Goal: Task Accomplishment & Management: Complete application form

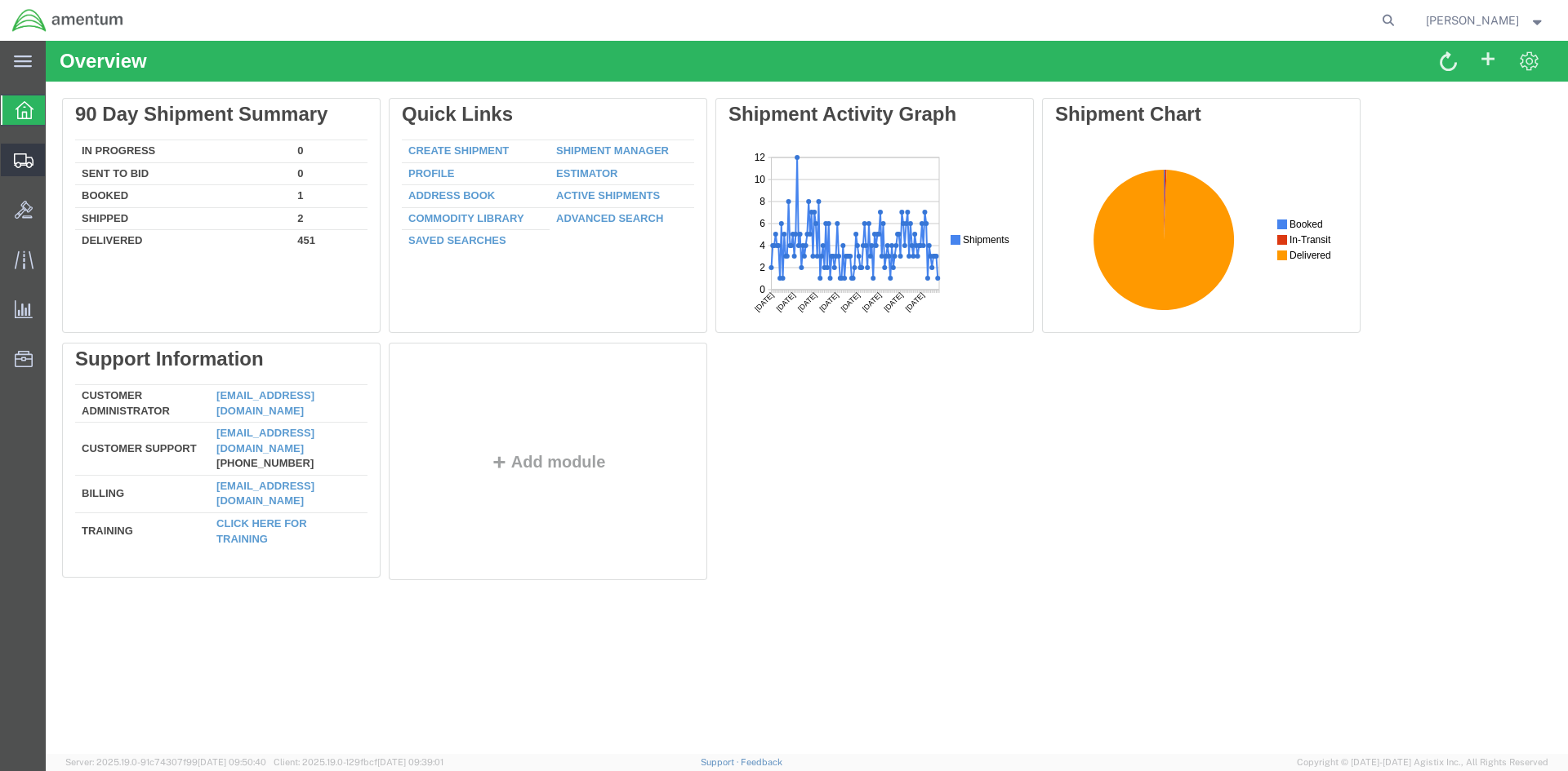
click at [0, 0] on span "Create Shipment" at bounding box center [0, 0] width 0 height 0
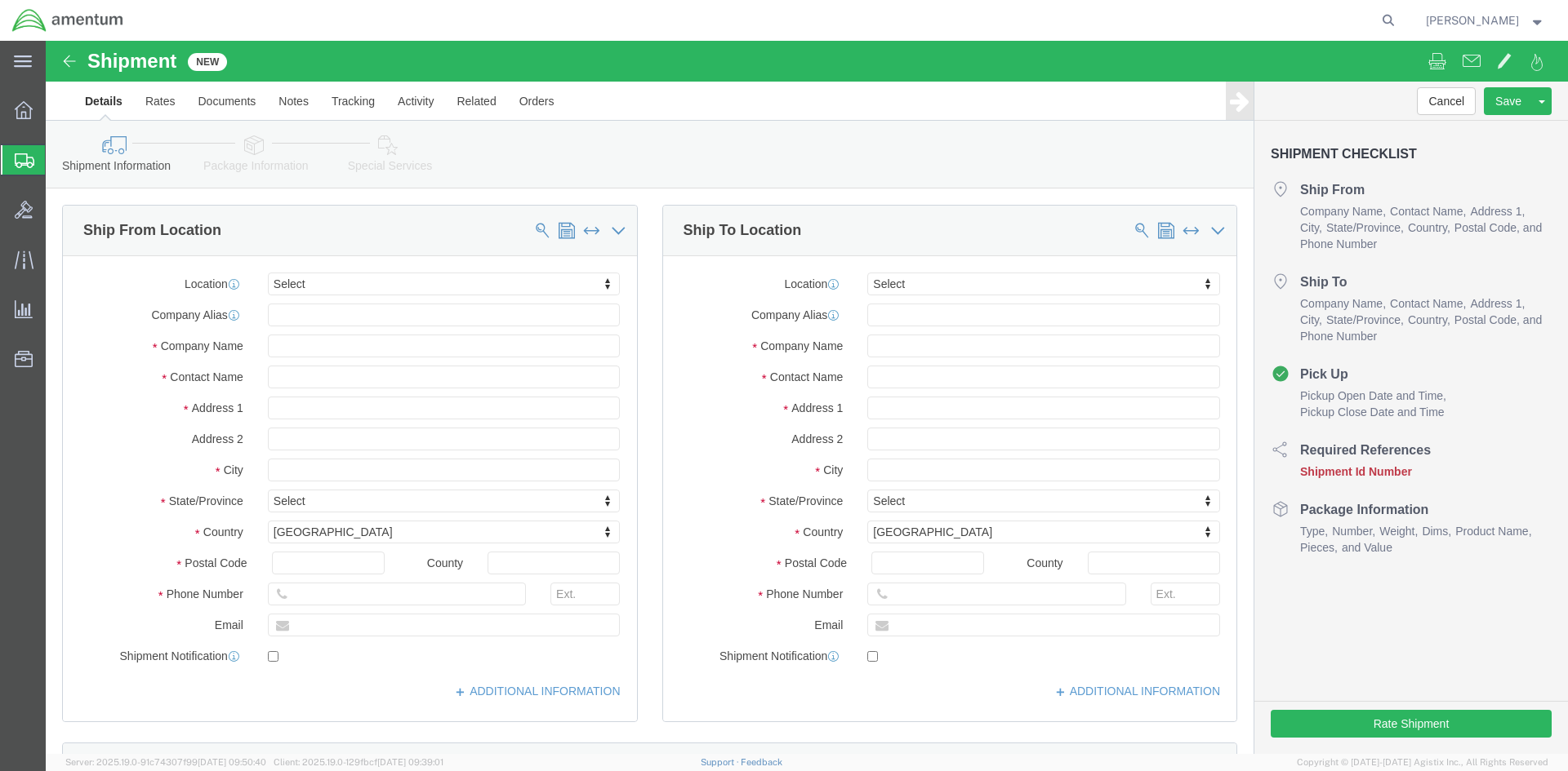
select select
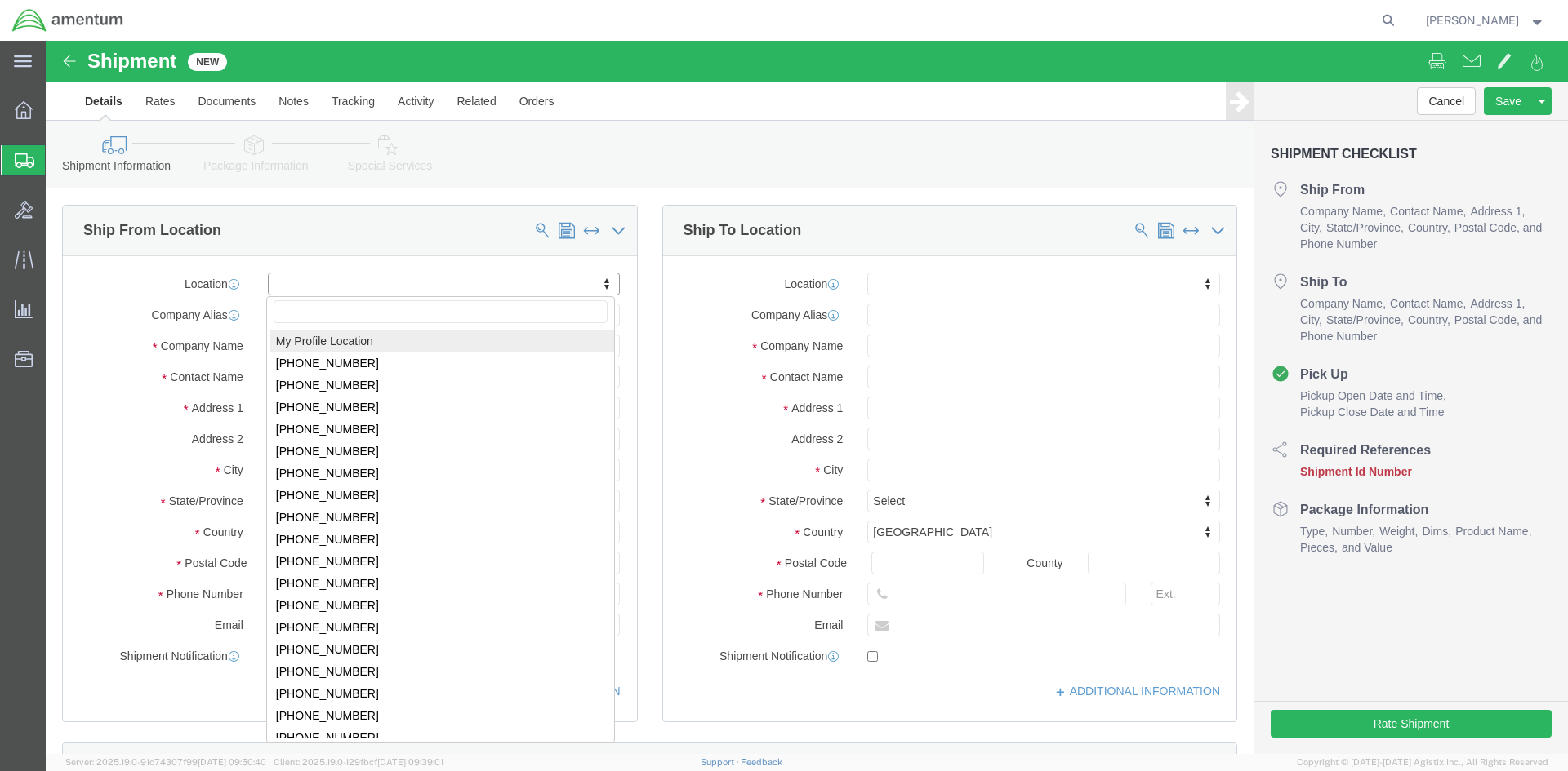
select select "MYPROFILE"
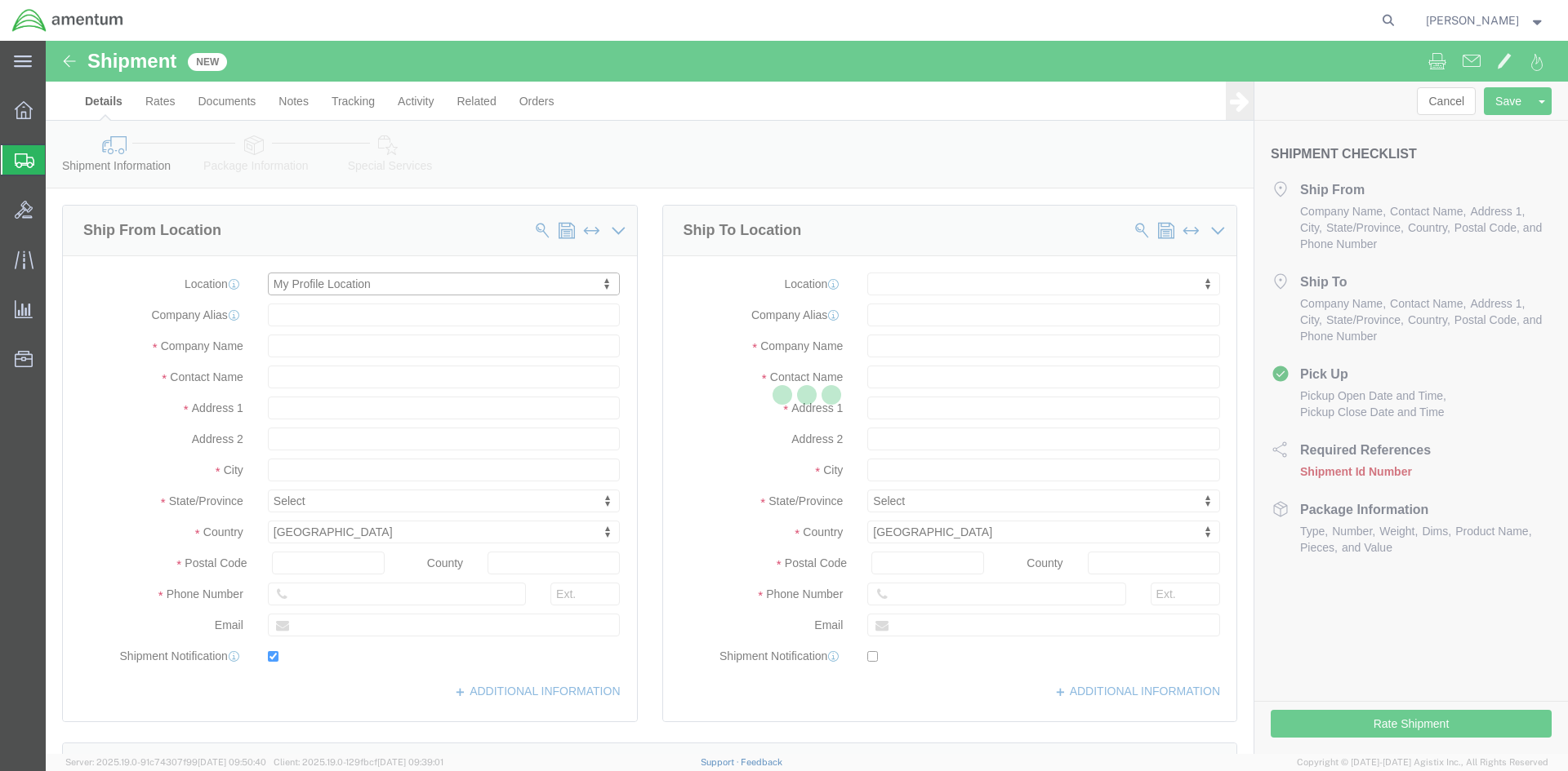
type input "[STREET_ADDRESS]"
type input "92154"
type input "[PHONE_NUMBER]"
type input "[PERSON_NAME][EMAIL_ADDRESS][PERSON_NAME][DOMAIN_NAME]"
checkbox input "true"
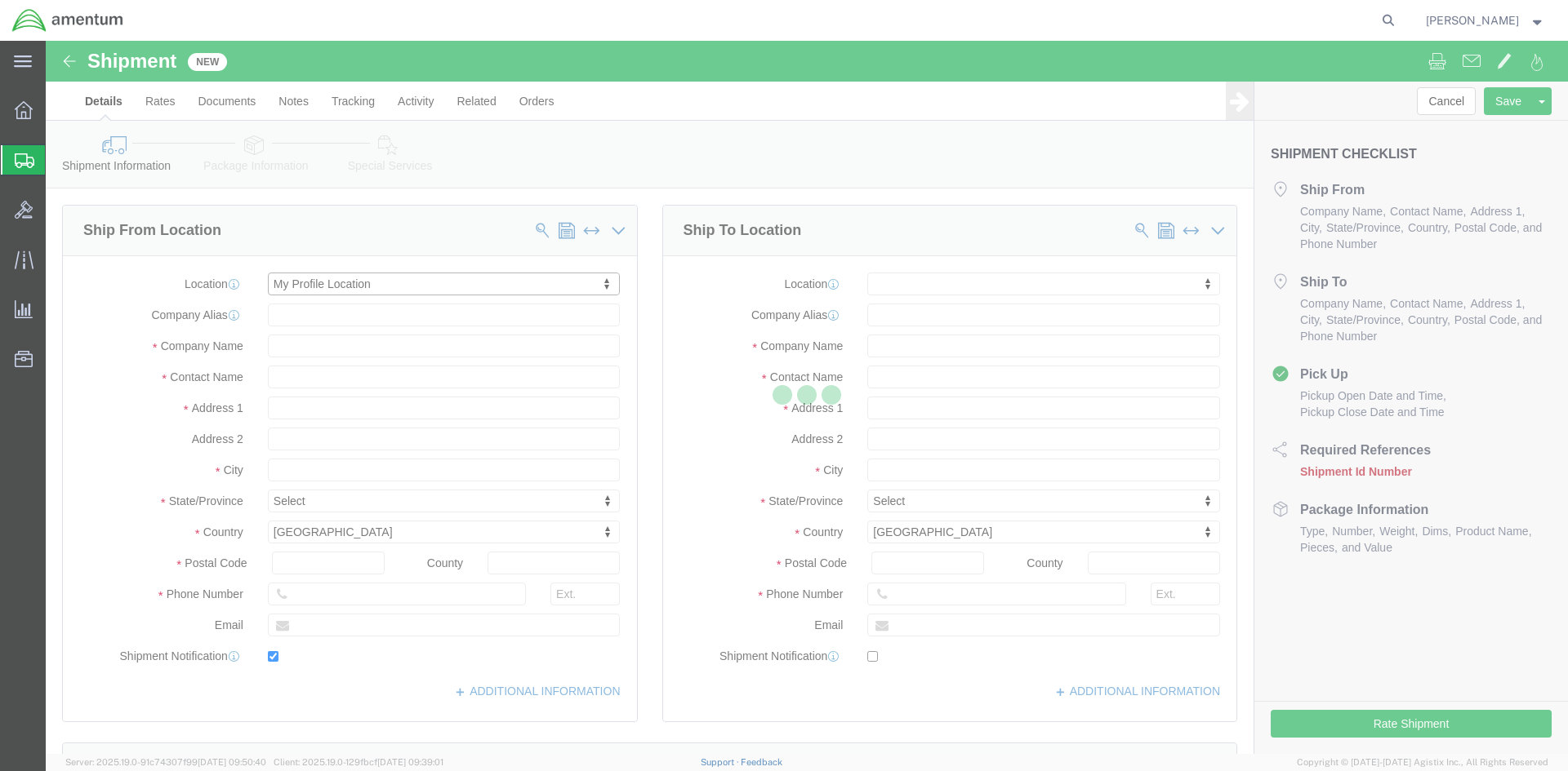
type input "Amentum Services, Inc."
type input "[PERSON_NAME]"
type input "[GEOGRAPHIC_DATA]"
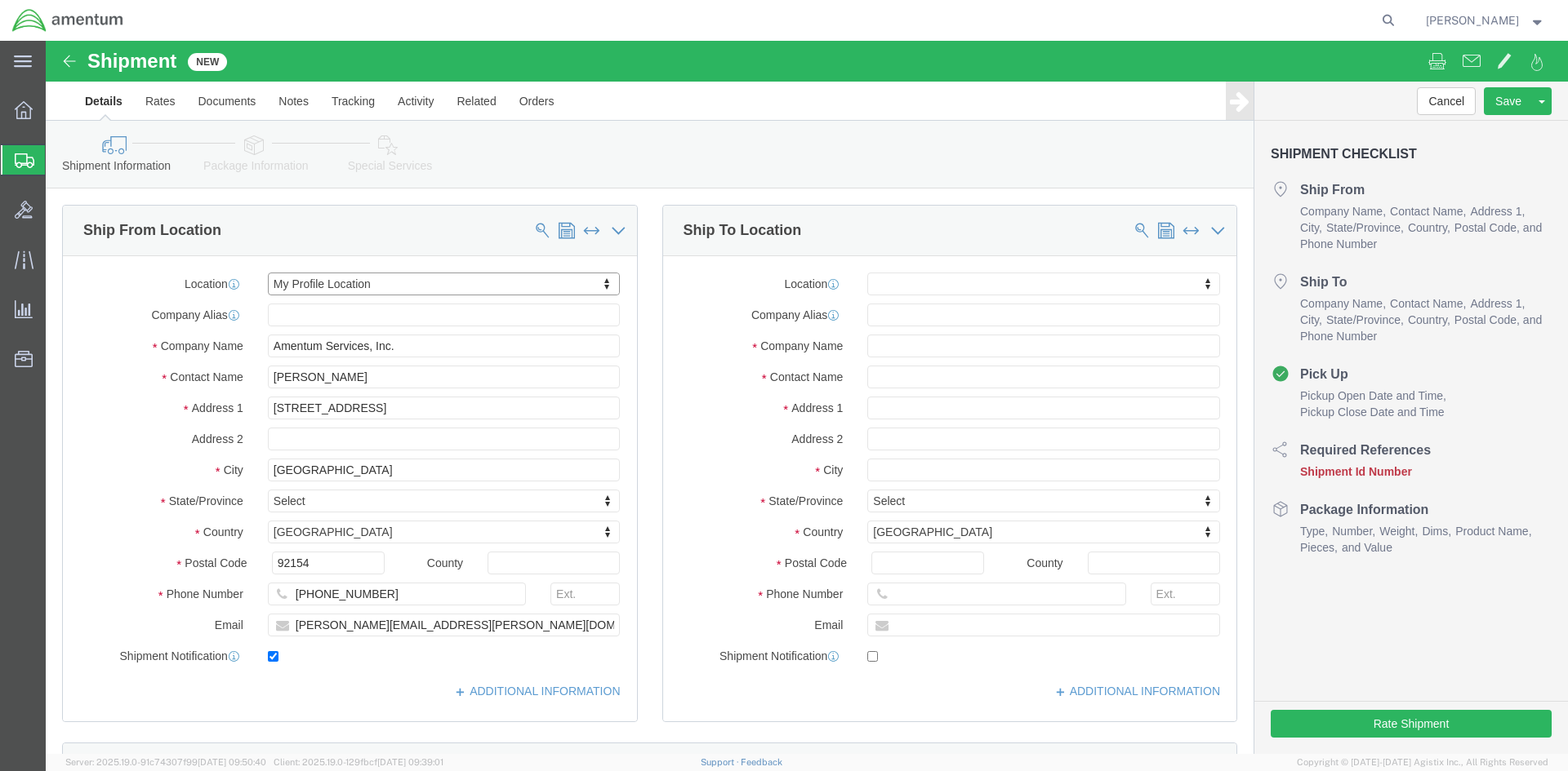
select select "CA"
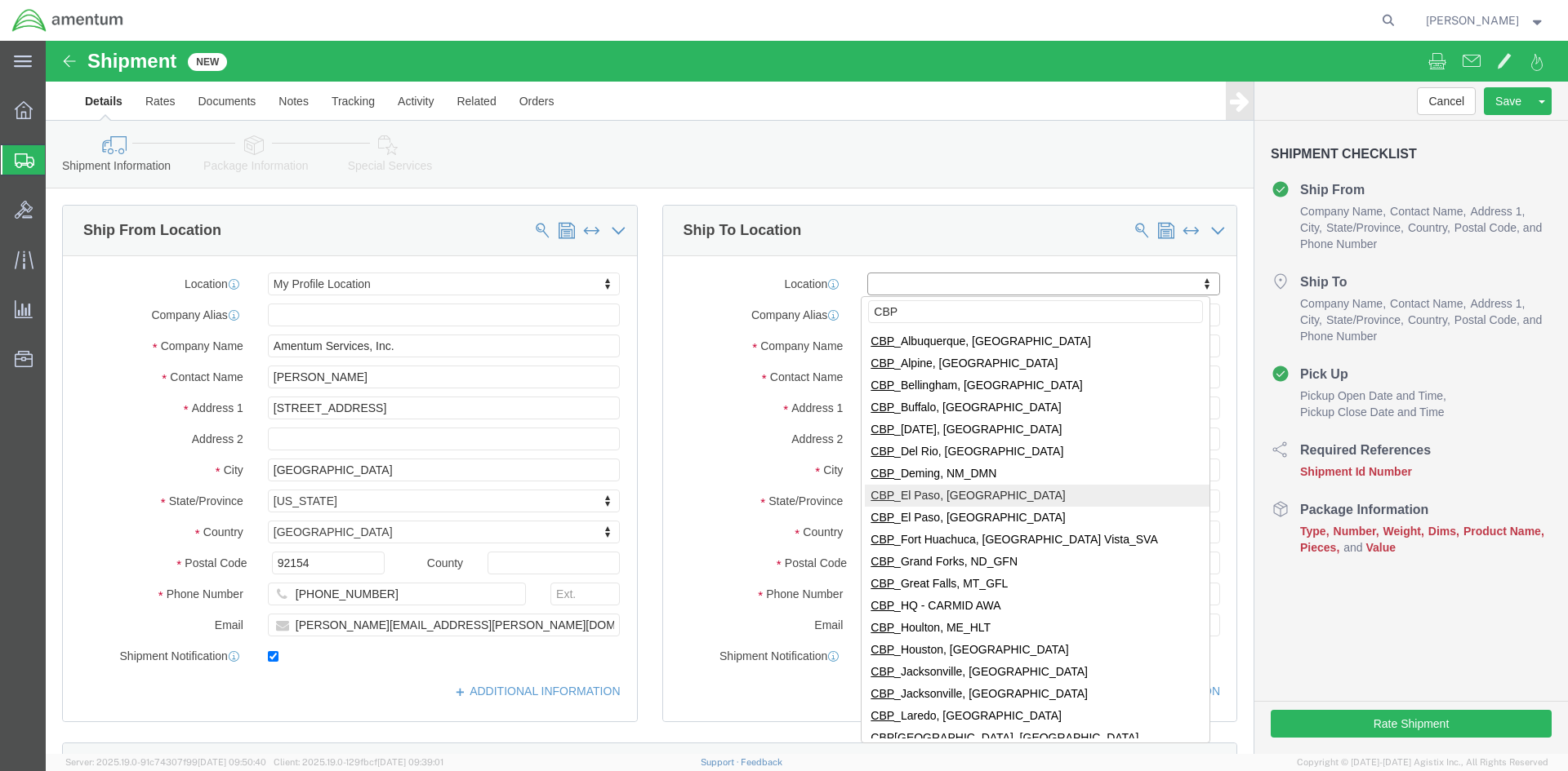
type input "CBP"
select select "49939"
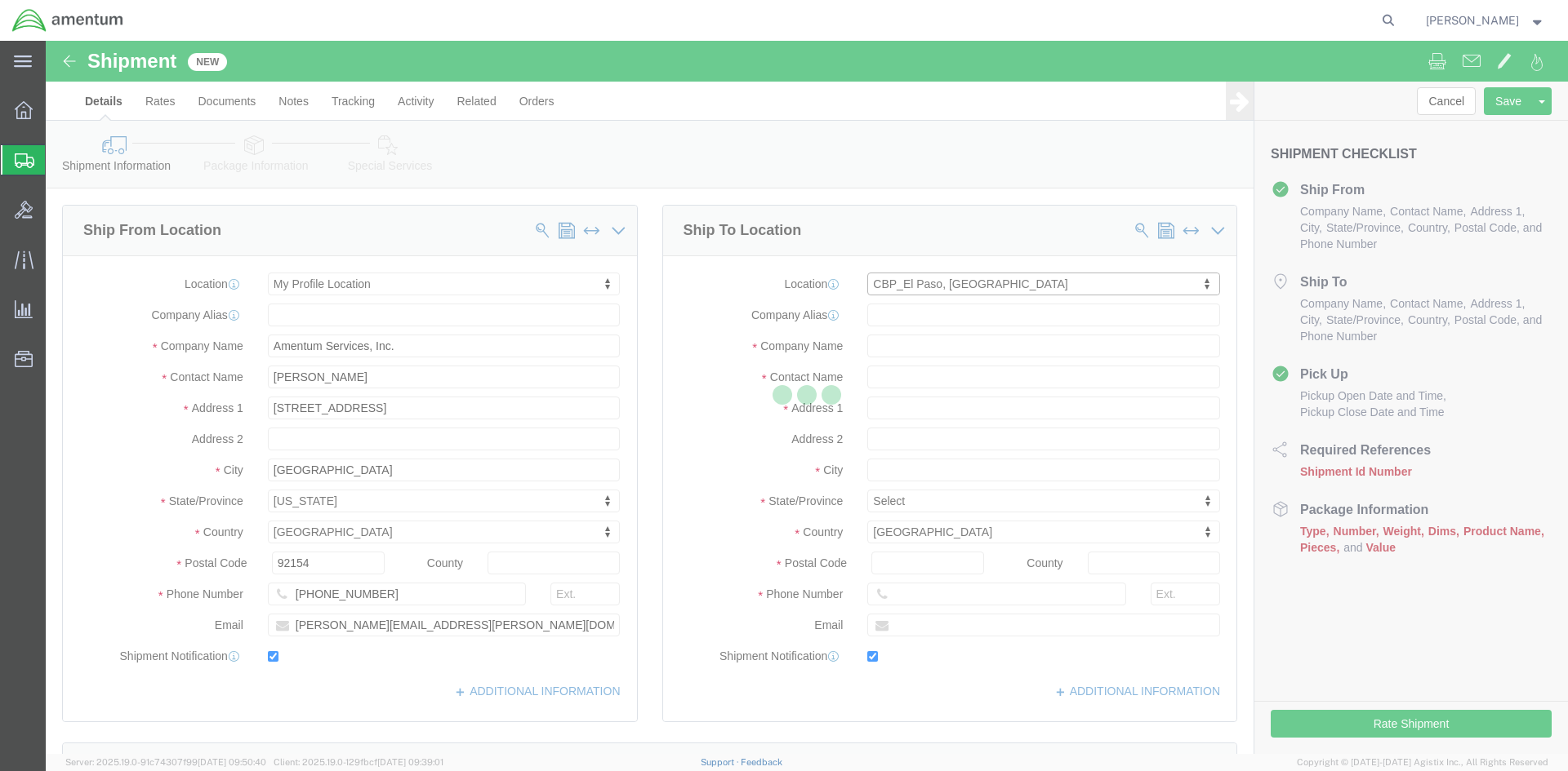
type input "[STREET_ADDRESS][PERSON_NAME]"
type input "79925"
type input "[PHONE_NUMBER]"
type input "[DATE][EMAIL_ADDRESS][PERSON_NAME][DOMAIN_NAME]"
checkbox input "true"
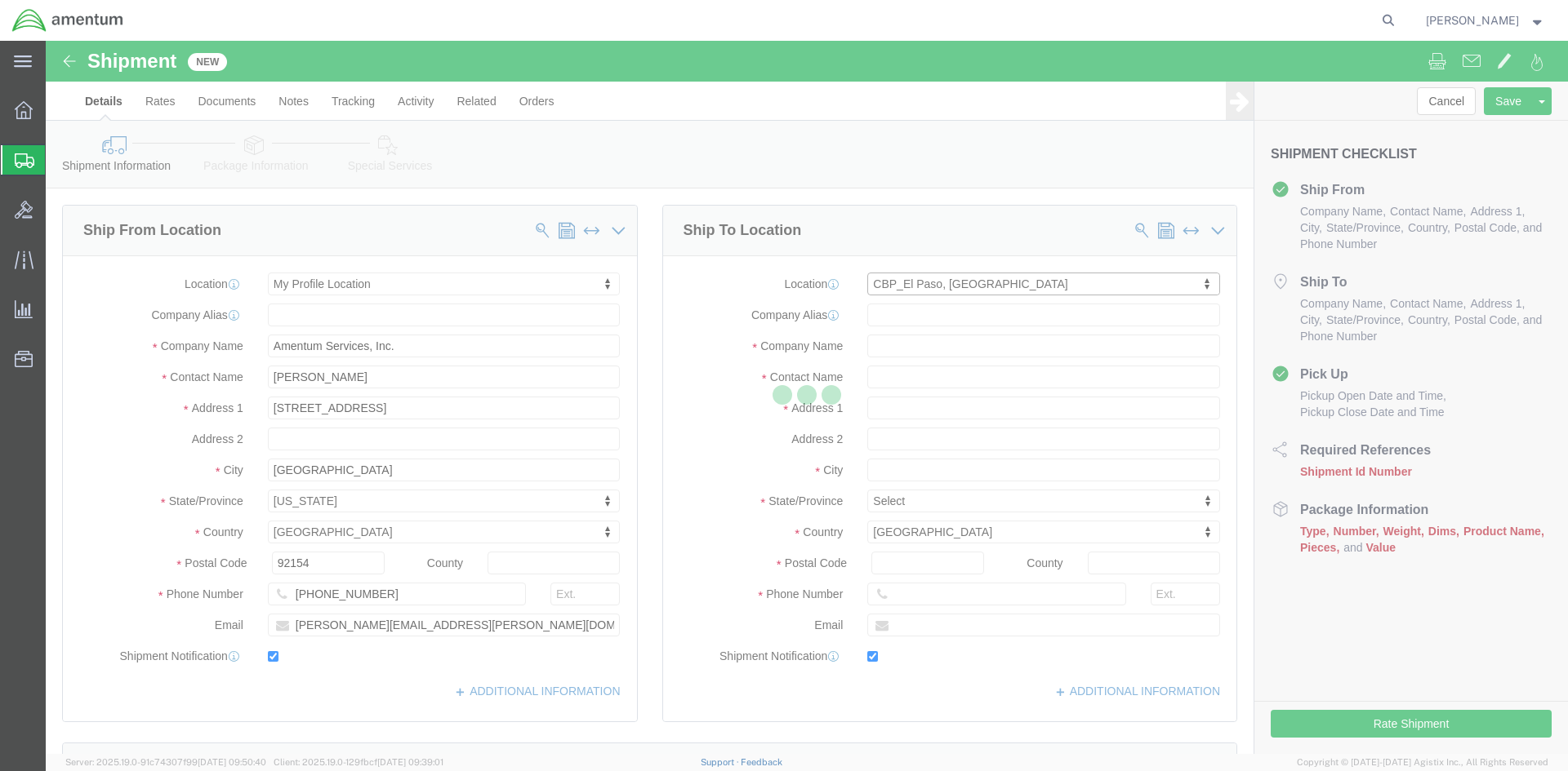
type input "Amentum Services, Inc"
type input "[DATE][PERSON_NAME]"
type input "[GEOGRAPHIC_DATA]"
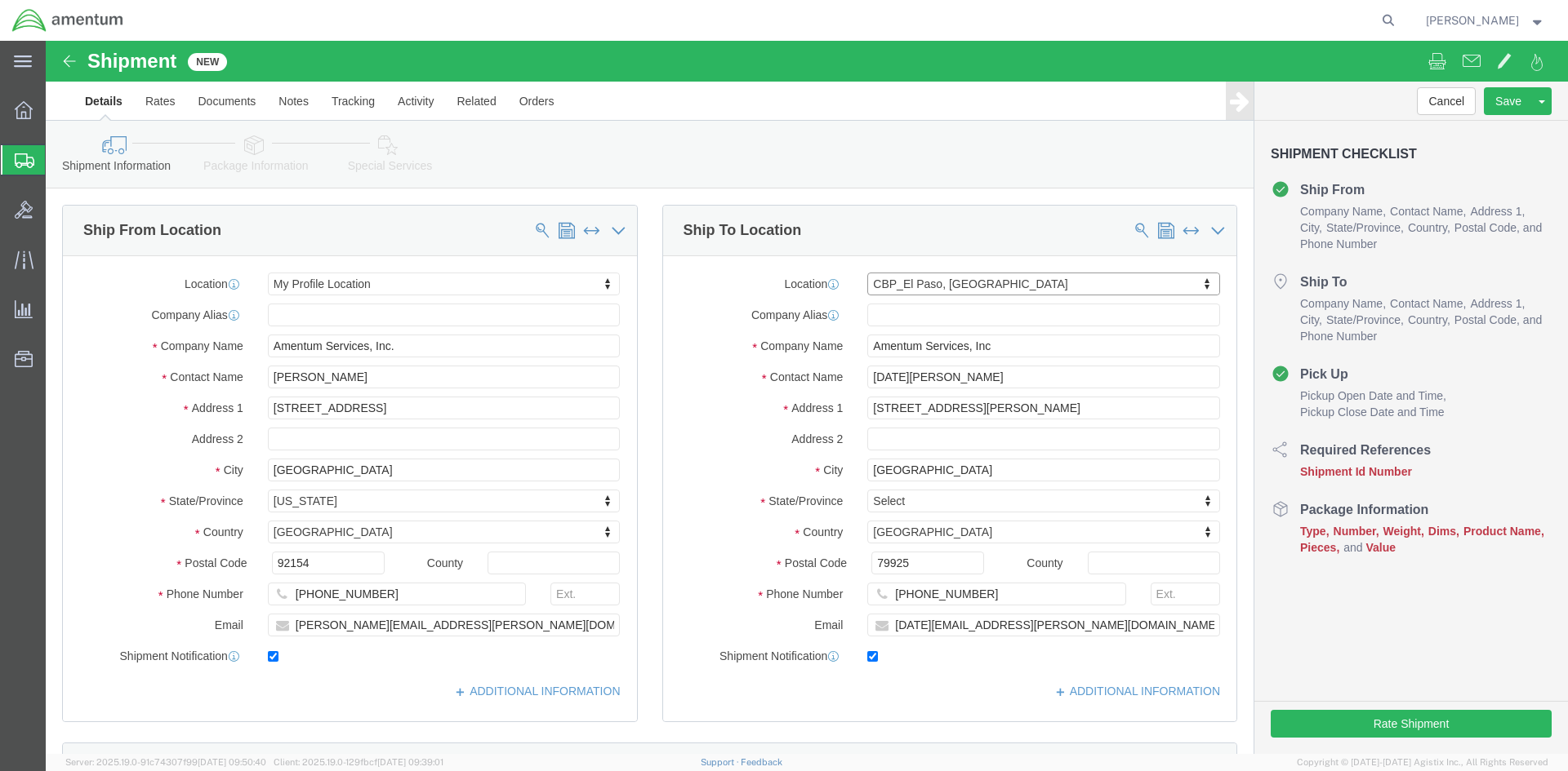
select select "[GEOGRAPHIC_DATA]"
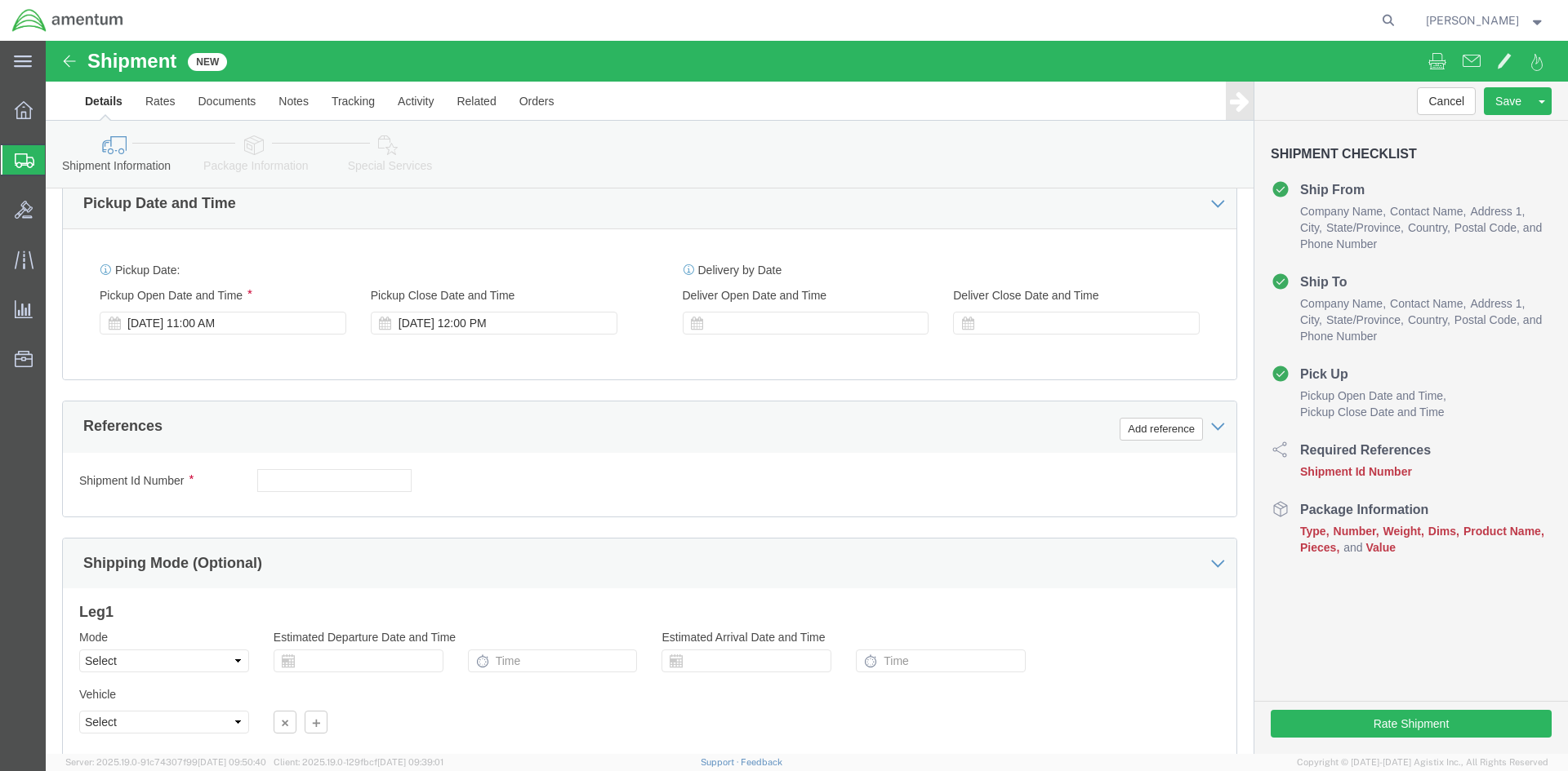
scroll to position [572, 0]
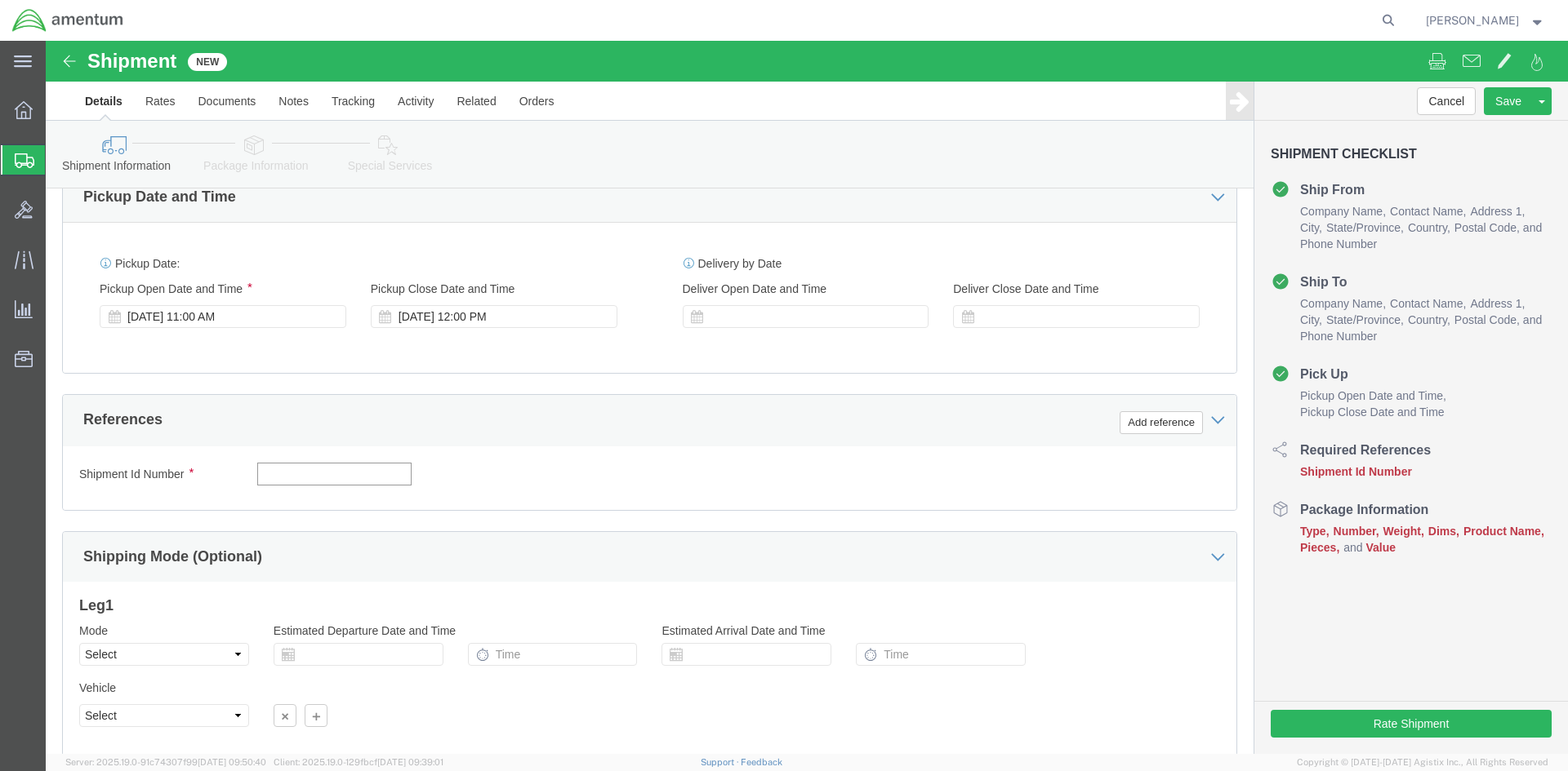
click input "text"
type input "A"
type input "BATCH 530-000620// TO ELP// MAG SEAL"
click button "Add reference"
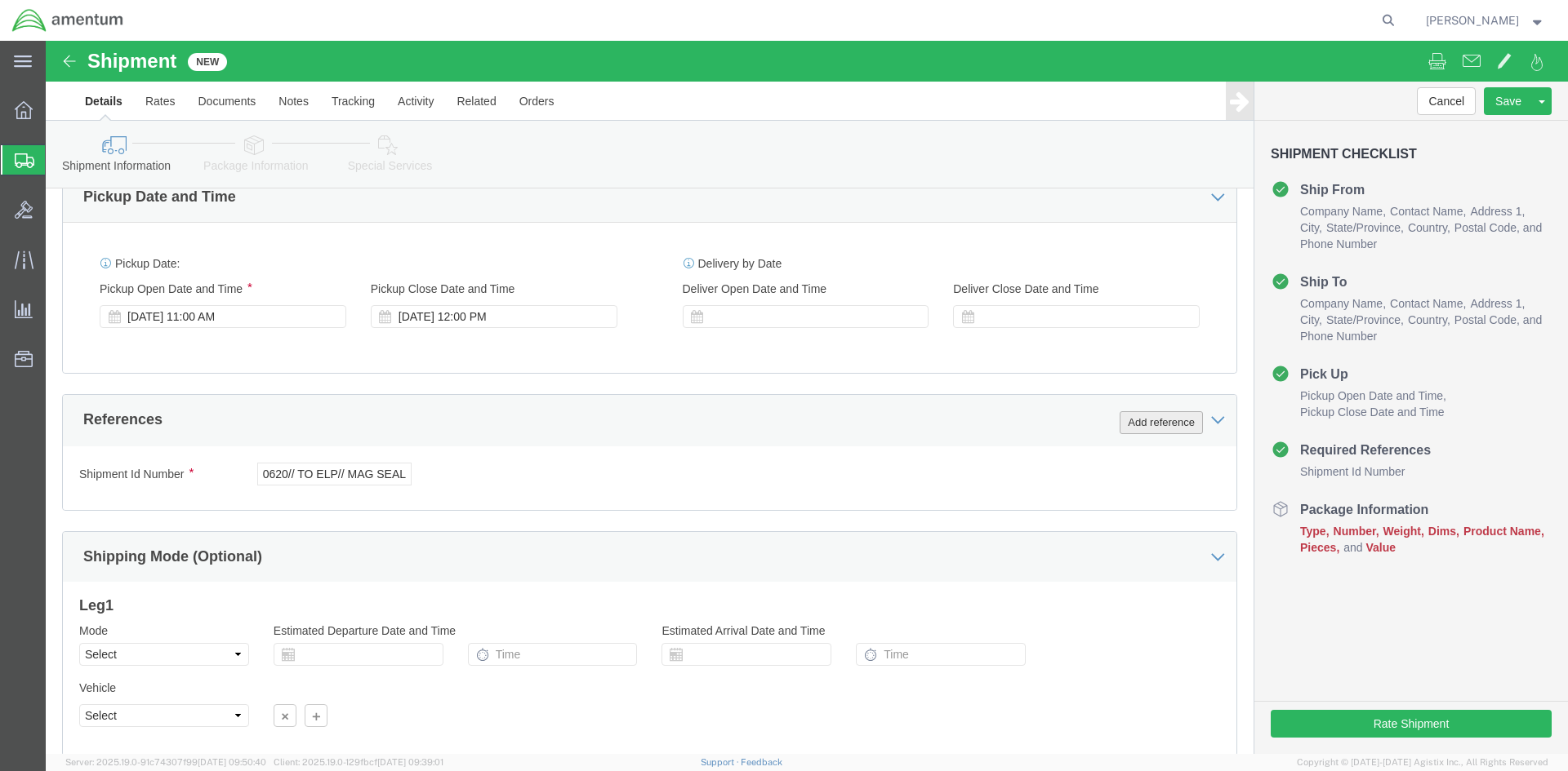
scroll to position [0, 0]
click select "Select Account Type Activity ID Airline Appointment Number ASN Batch Request # …"
select select "DEPT"
click select "Select Account Type Activity ID Airline Appointment Number ASN Batch Request # …"
click input "text"
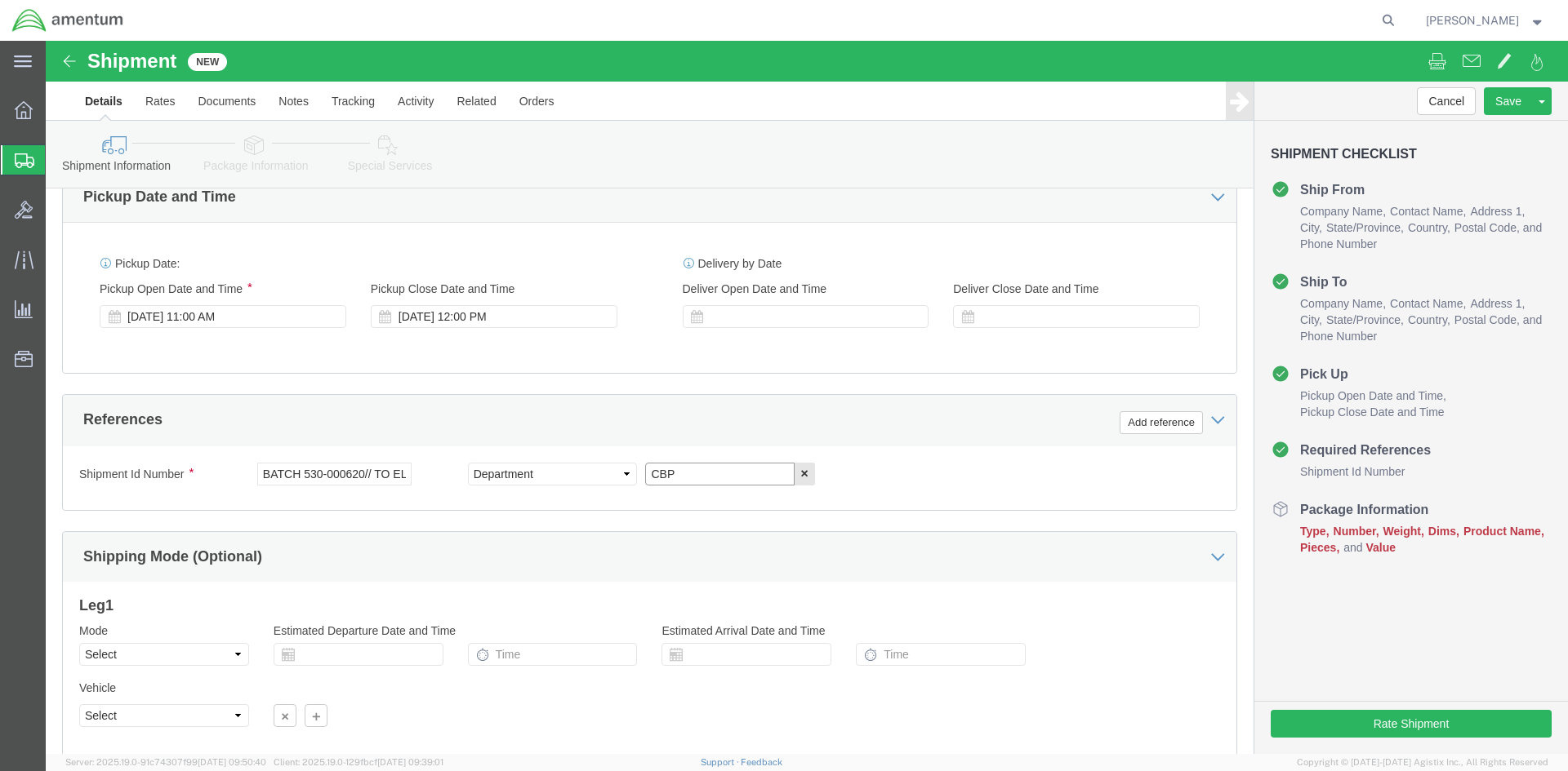
type input "CBP"
click div "Add reference"
drag, startPoint x: 1137, startPoint y: 368, endPoint x: 1132, endPoint y: 380, distance: 13.0
click div "Add reference"
click button "Add reference"
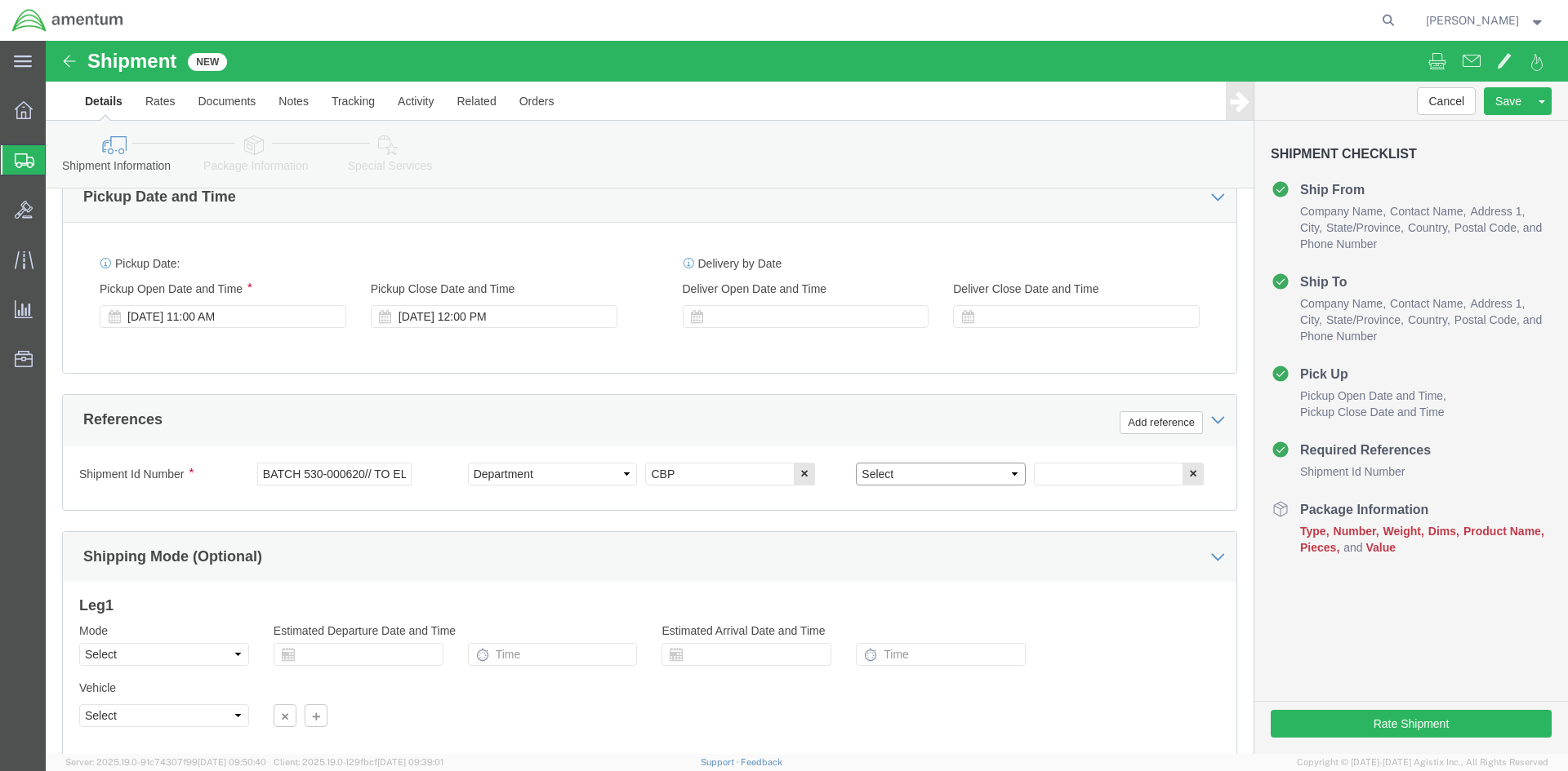
click select "Select Account Type Activity ID Airline Appointment Number ASN Batch Request # …"
select select "PROJNUM"
click select "Select Account Type Activity ID Airline Appointment Number ASN Batch Request # …"
click input "text"
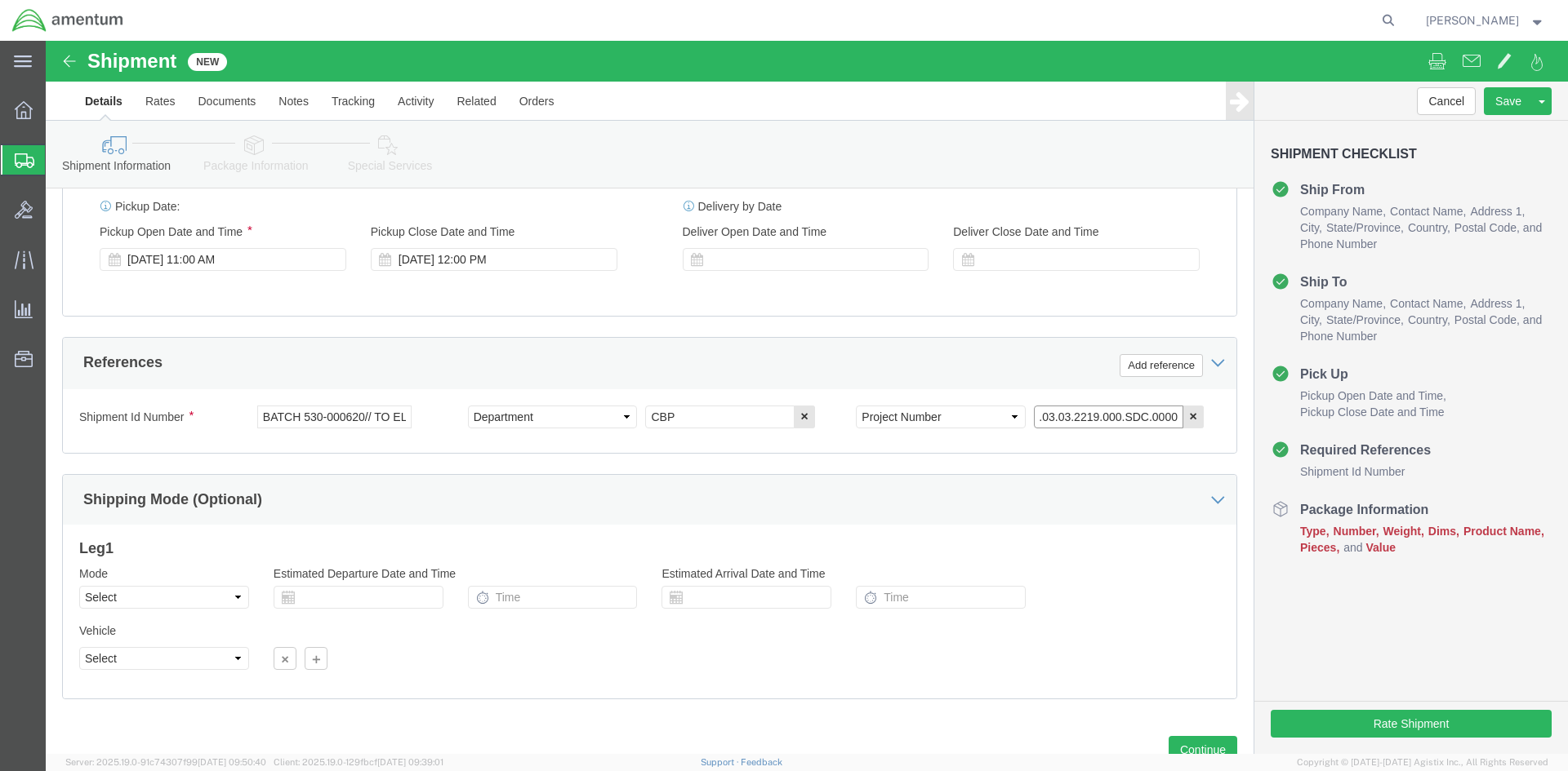
scroll to position [688, 0]
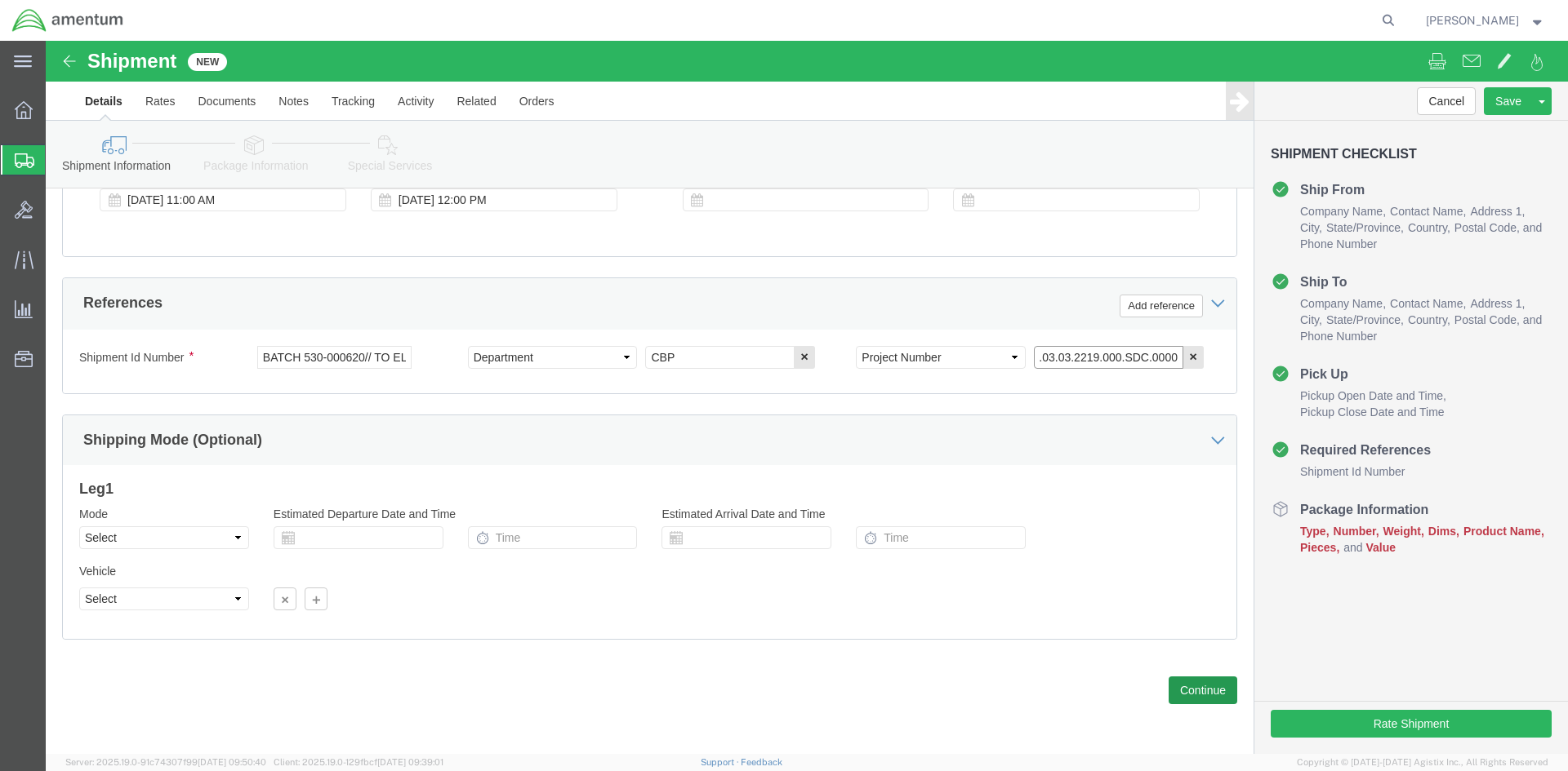
type input "6118.03.03.2219.000.SDC.0000"
click button "Continue"
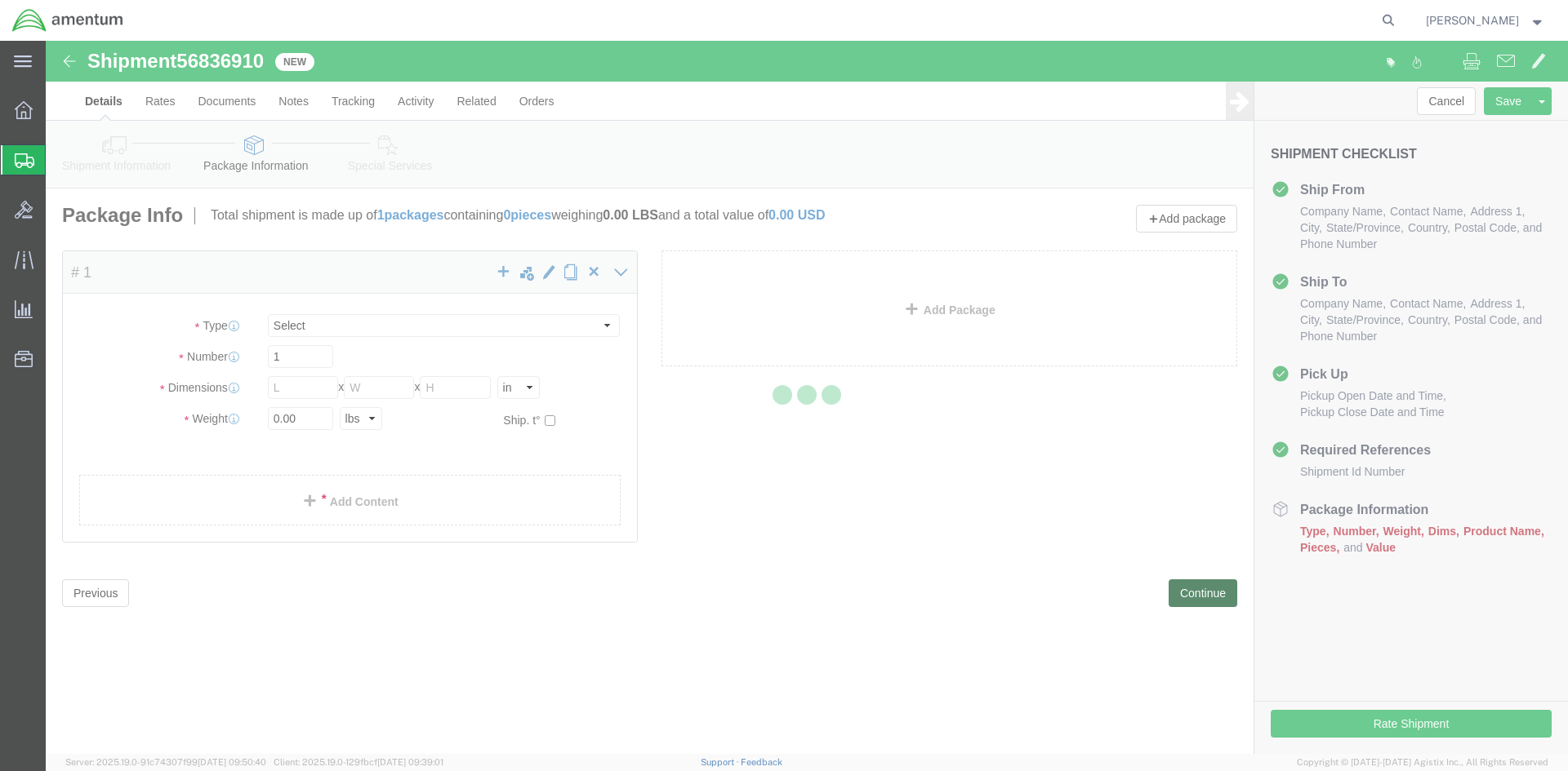
select select "CBOX"
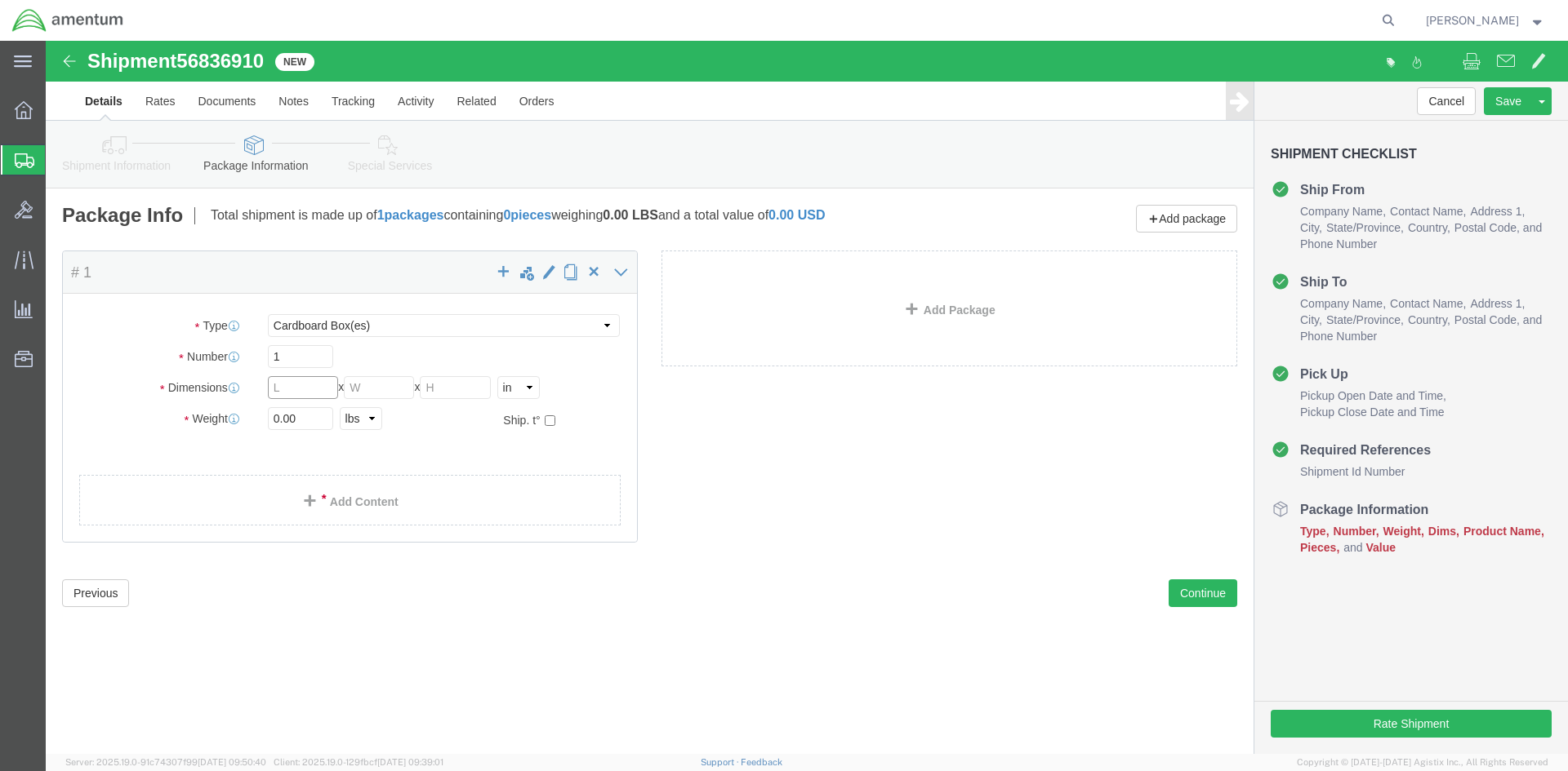
click input "text"
type input "12"
type input "10"
type input "8"
click input "0.00"
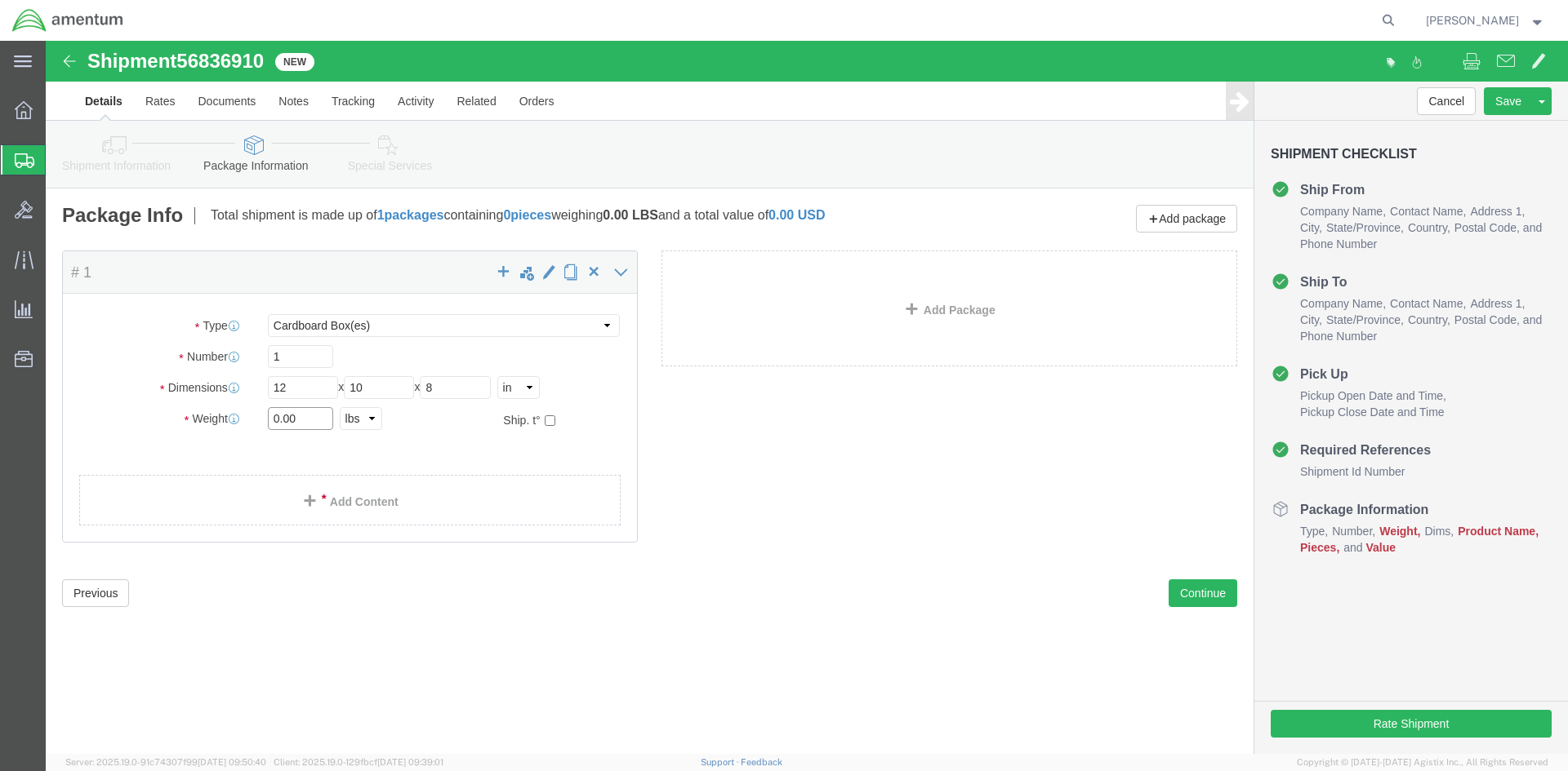
click input "0.00"
type input "2"
click link "Add Content"
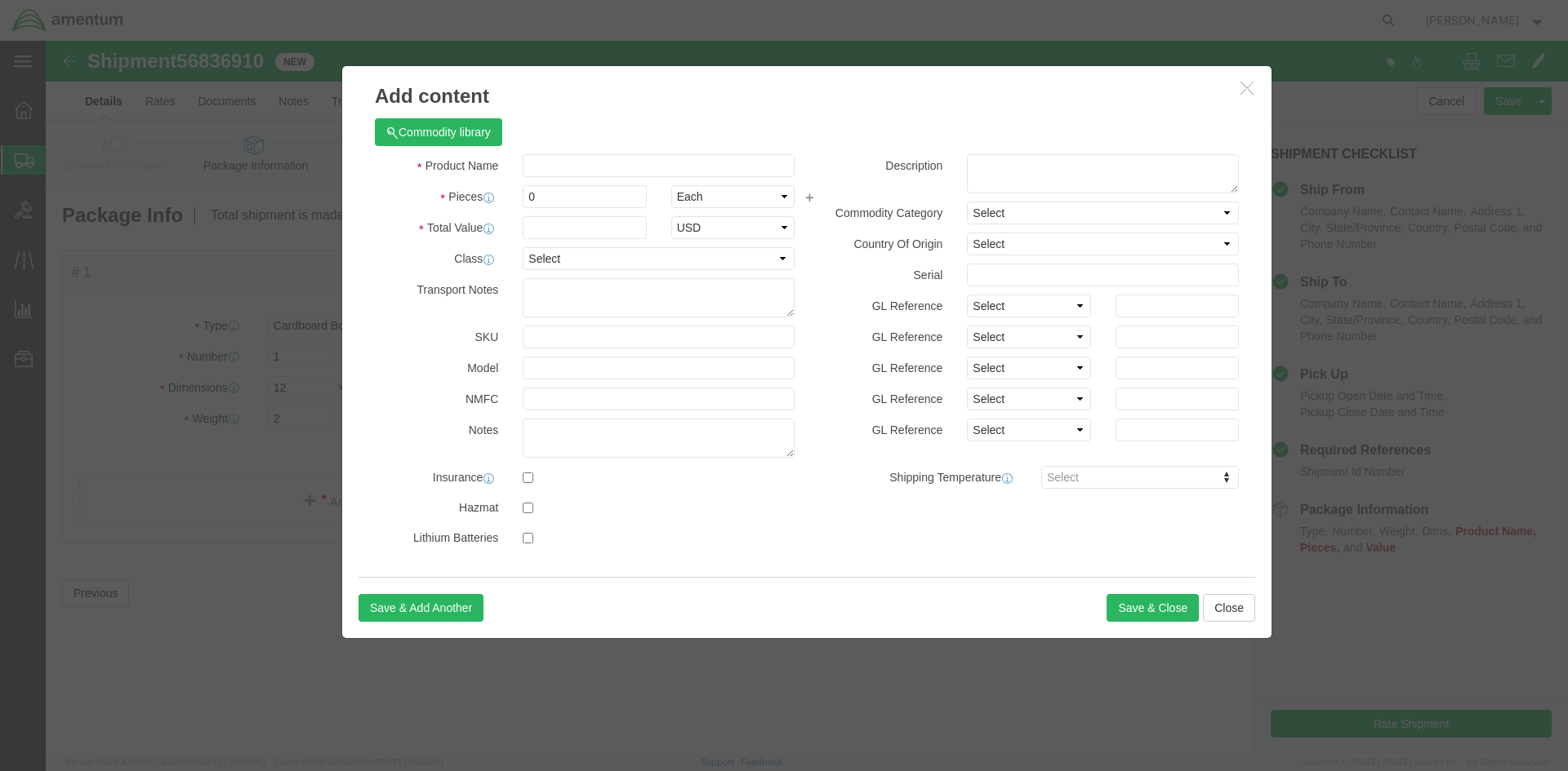
click div "Commodity library"
click input "text"
type input "MAG SEAL"
type input "1"
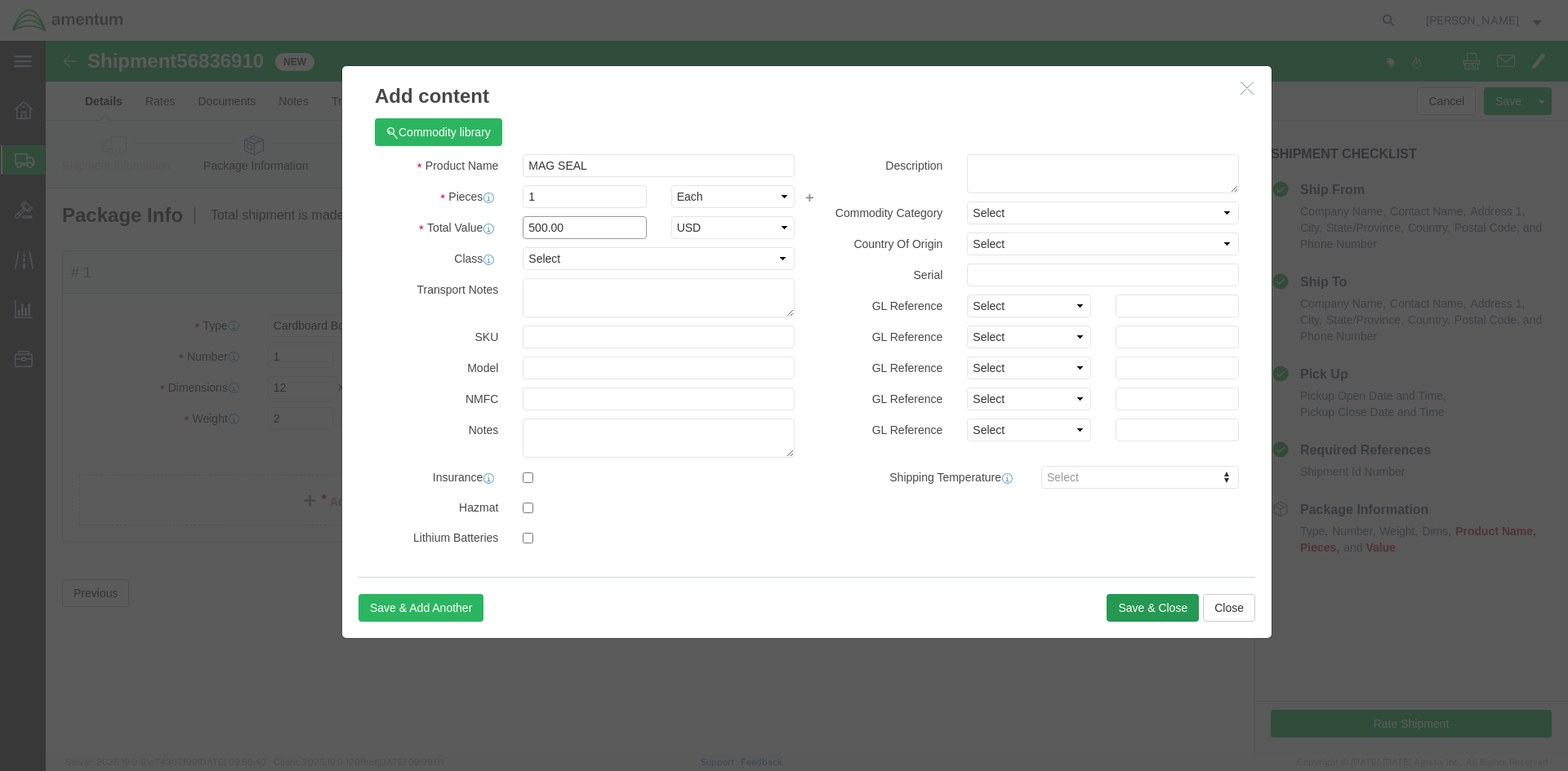
type input "500.00"
click button "Save & Close"
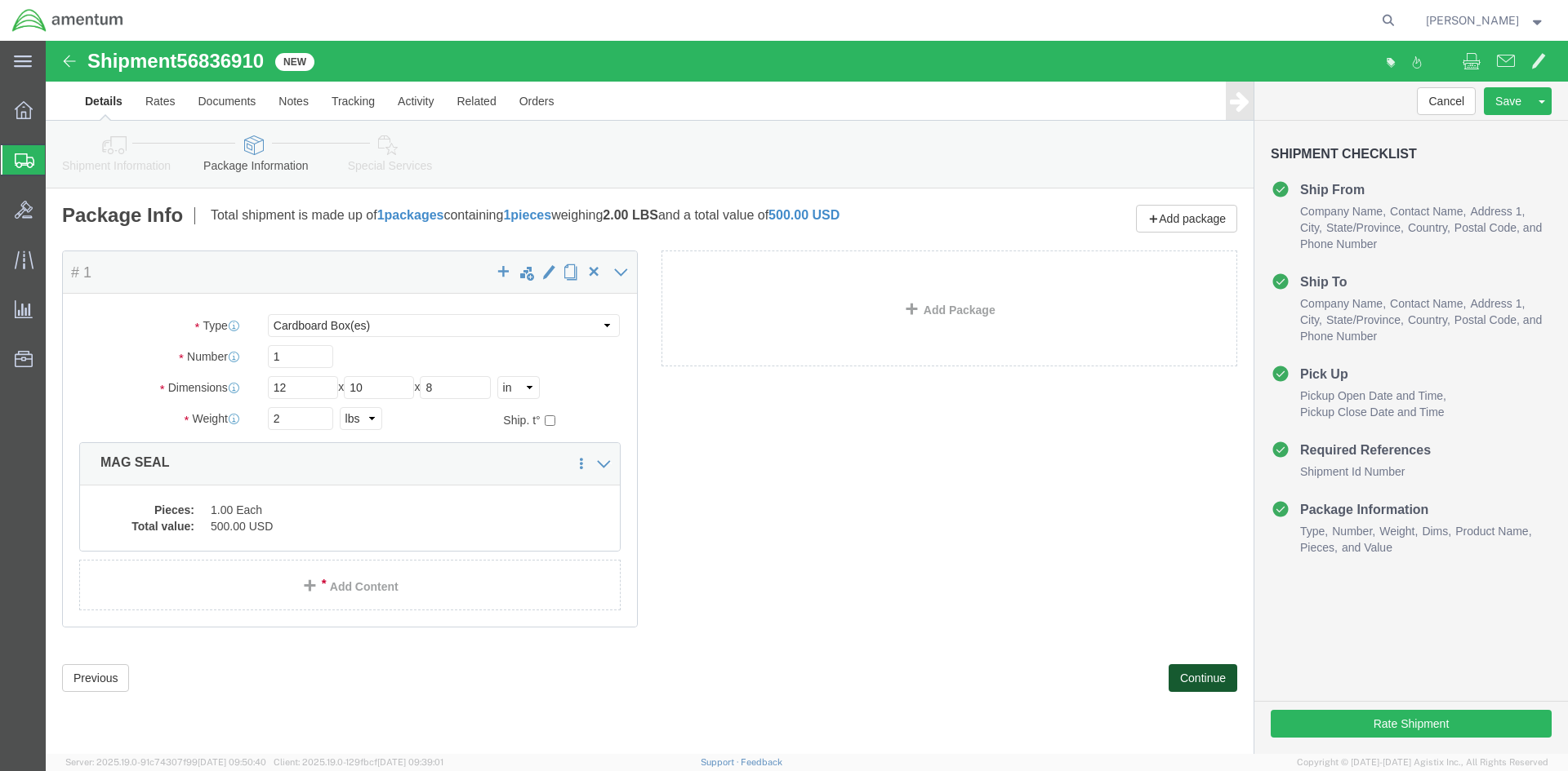
click button "Continue"
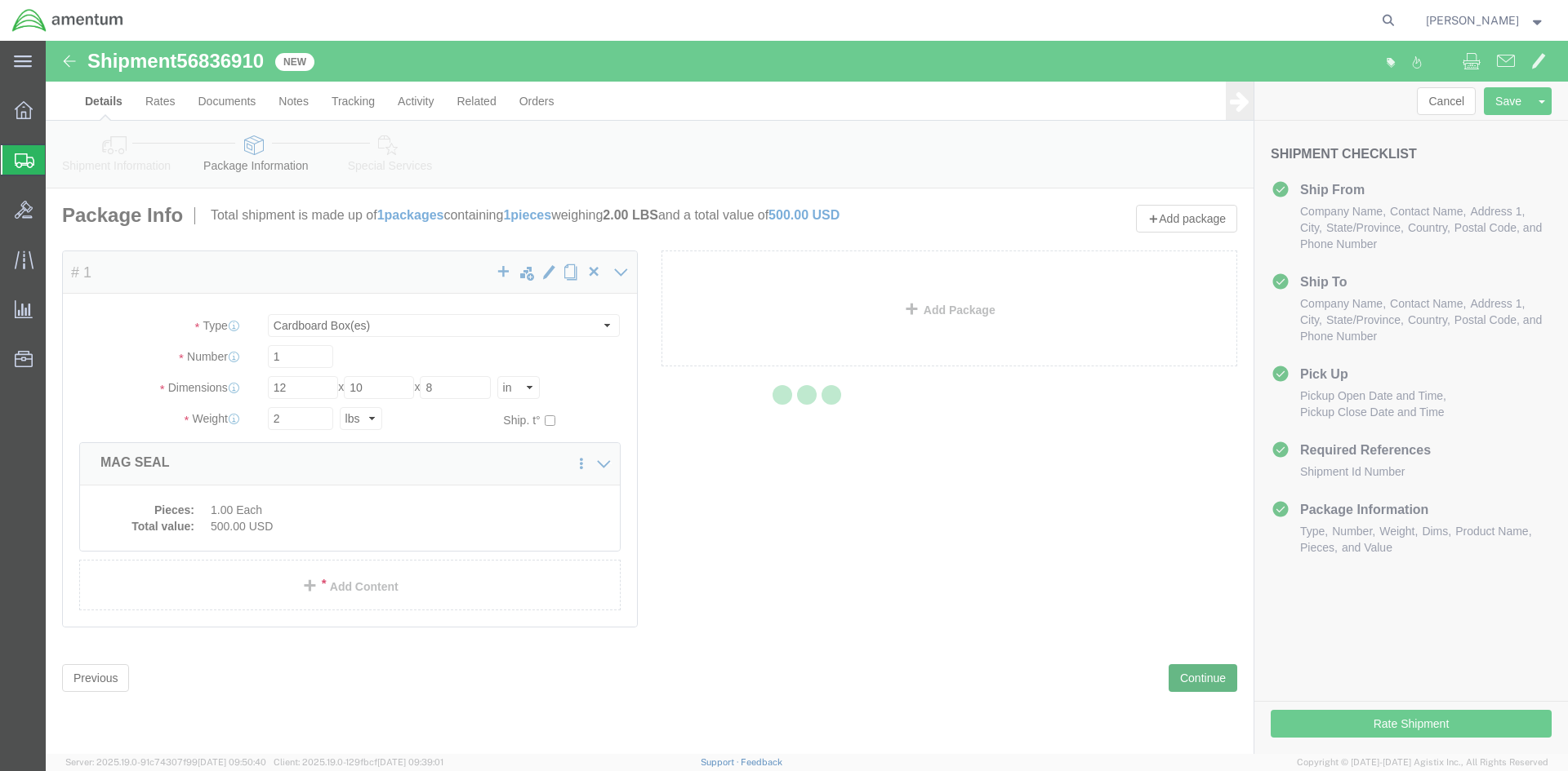
select select
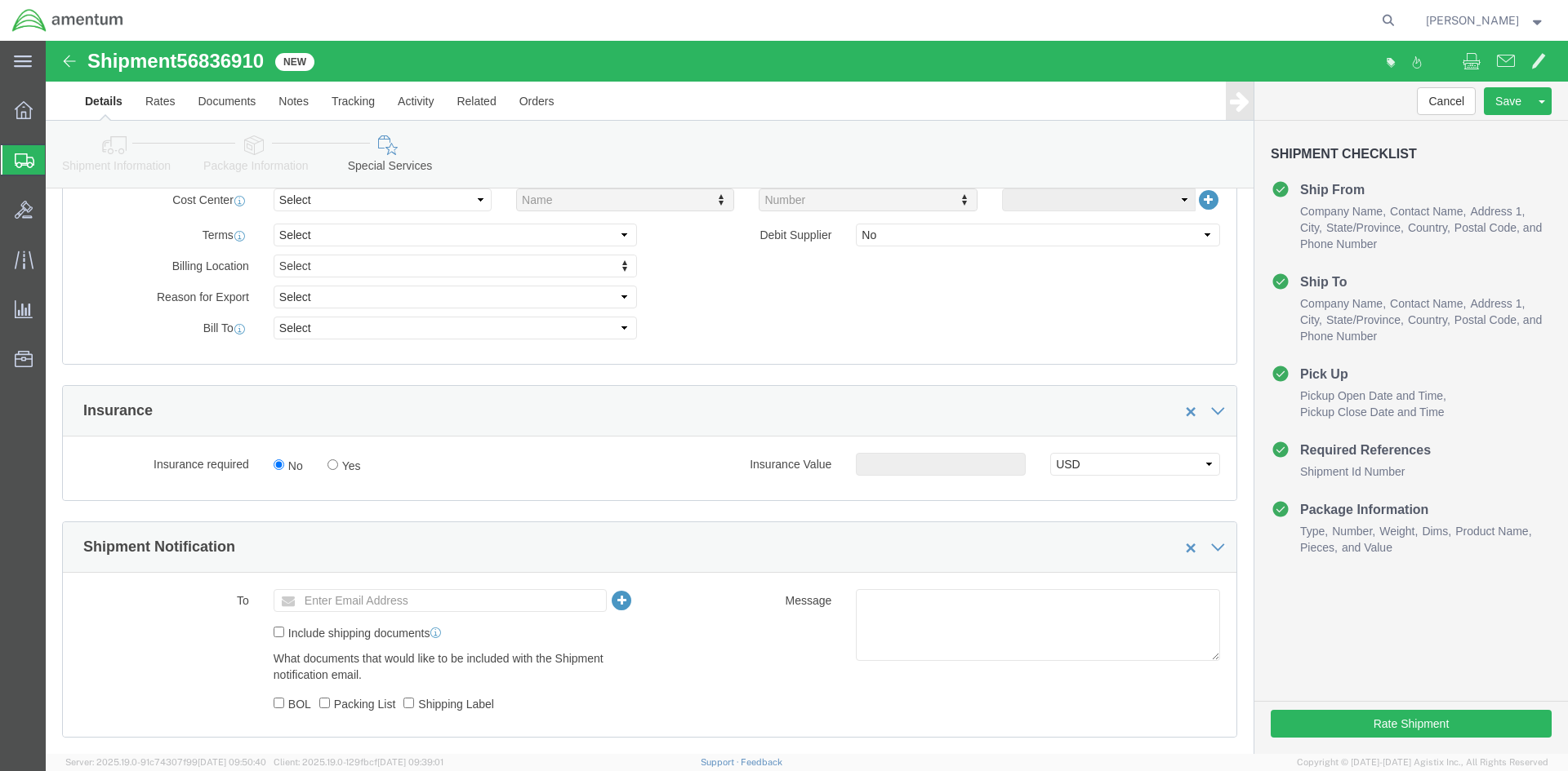
scroll to position [898, 0]
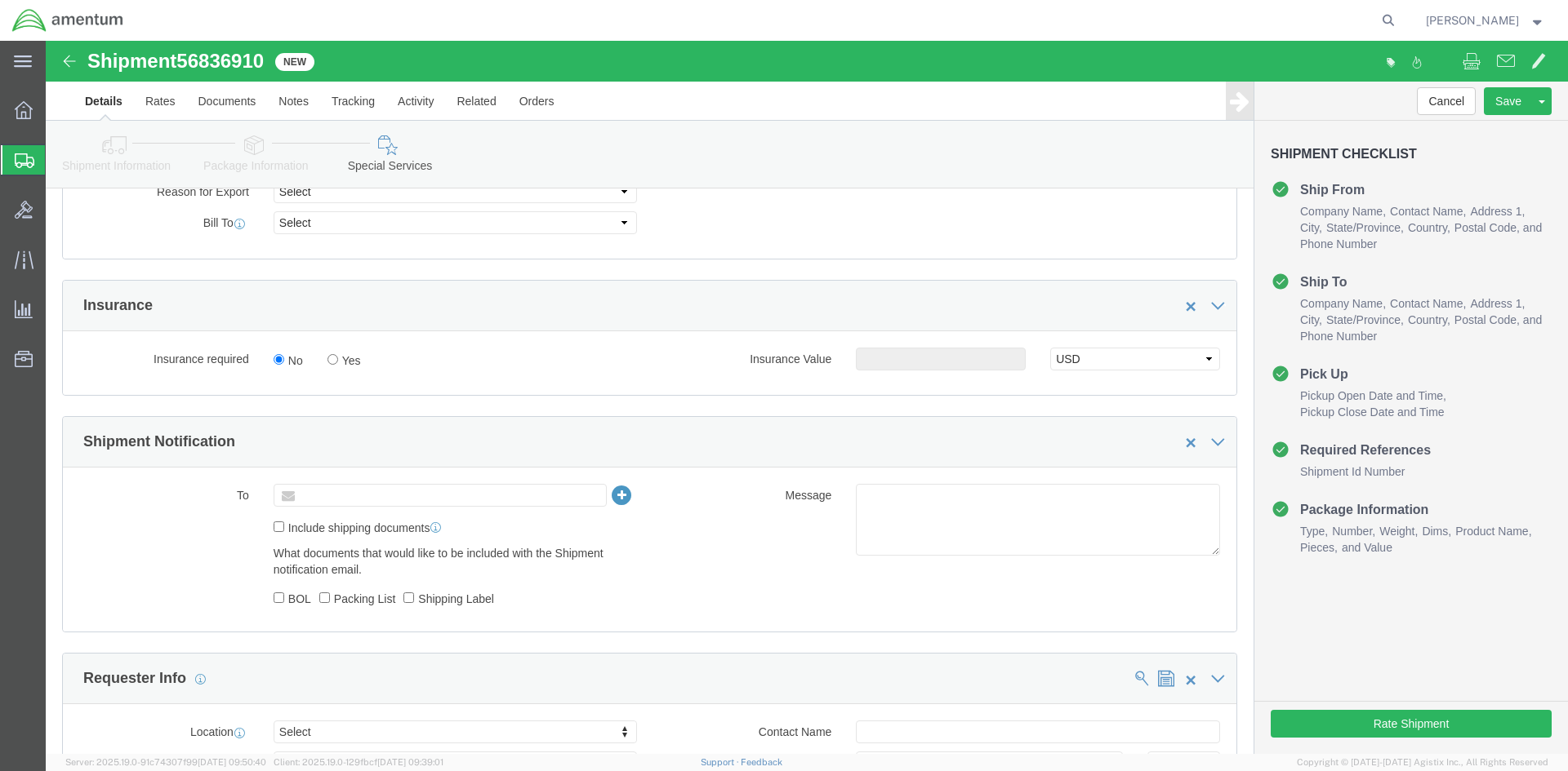
click input "text"
type input "r"
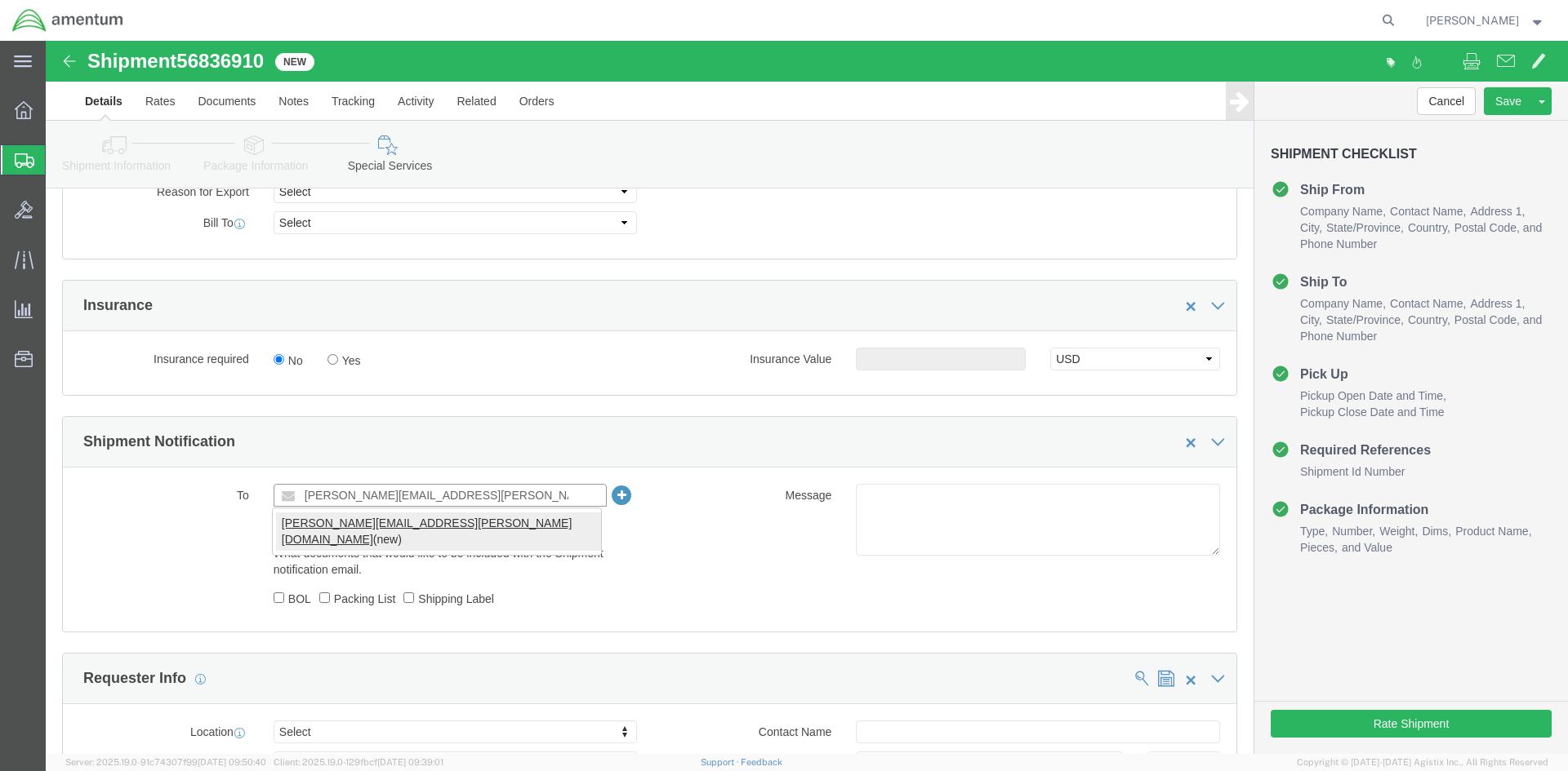
type input "[PERSON_NAME][EMAIL_ADDRESS][PERSON_NAME][DOMAIN_NAME]"
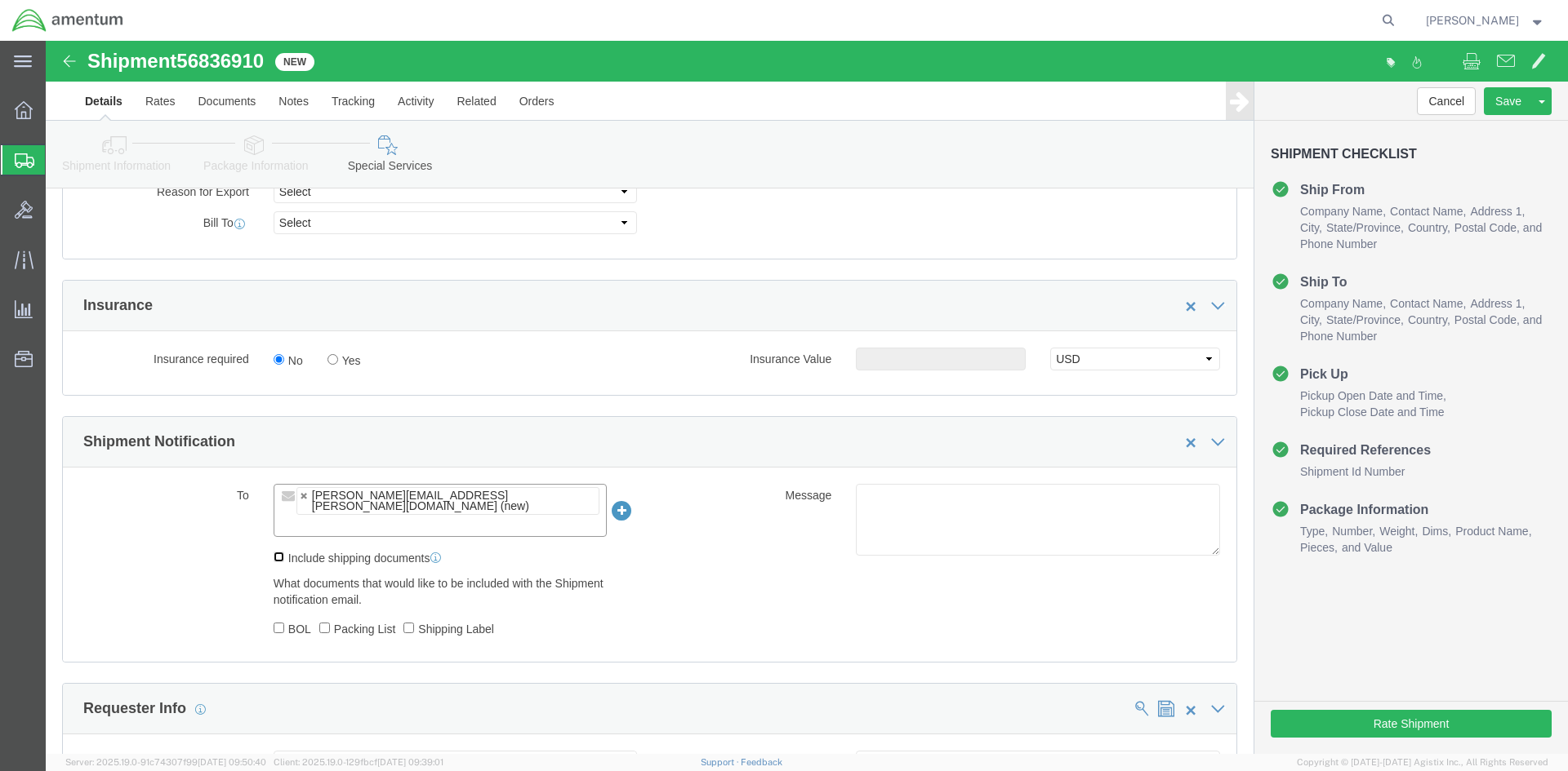
click input "Include shipping documents"
checkbox input "true"
click button "Rate Shipment"
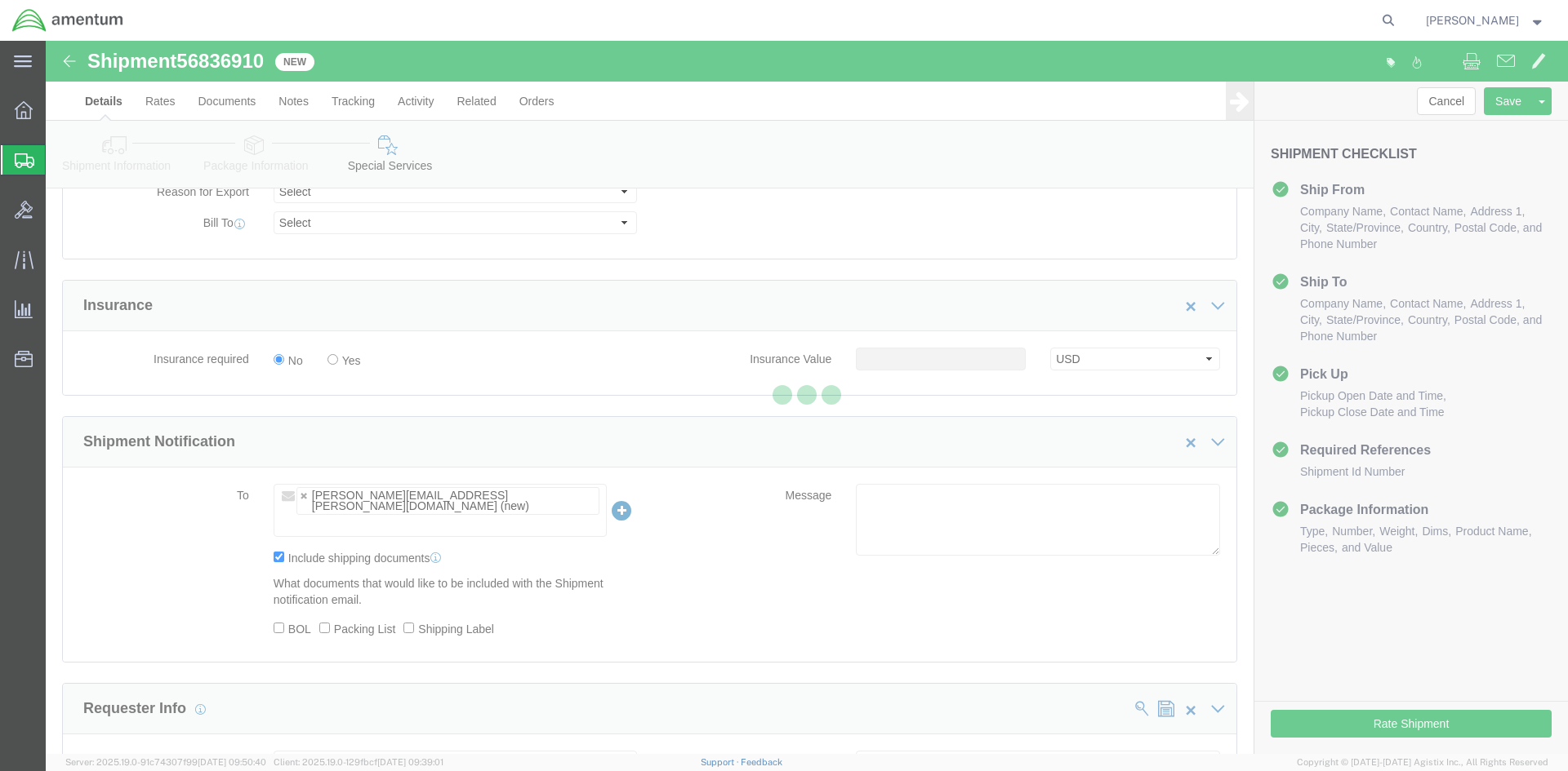
select select "49947"
select select "49939"
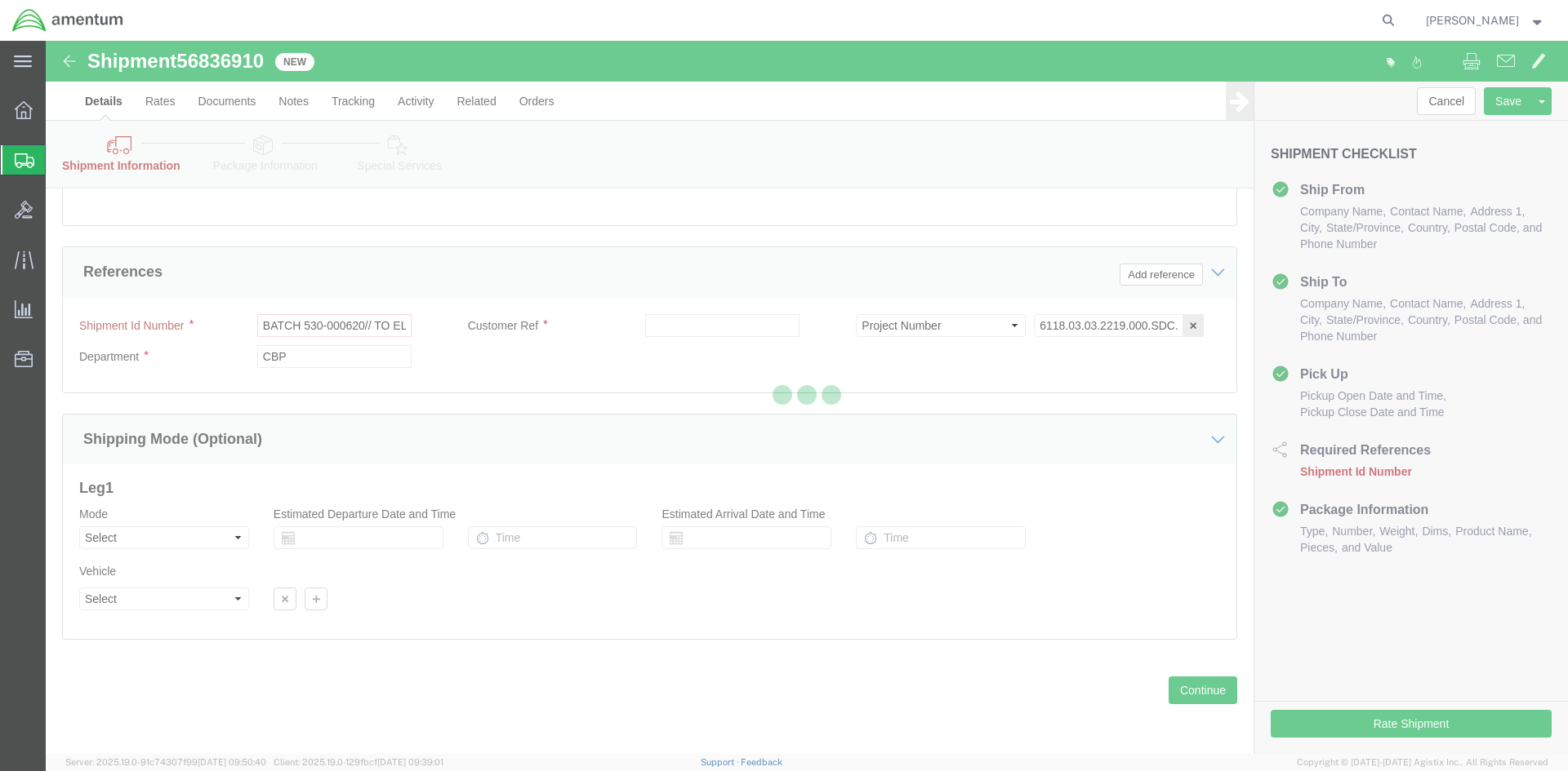
scroll to position [786, 0]
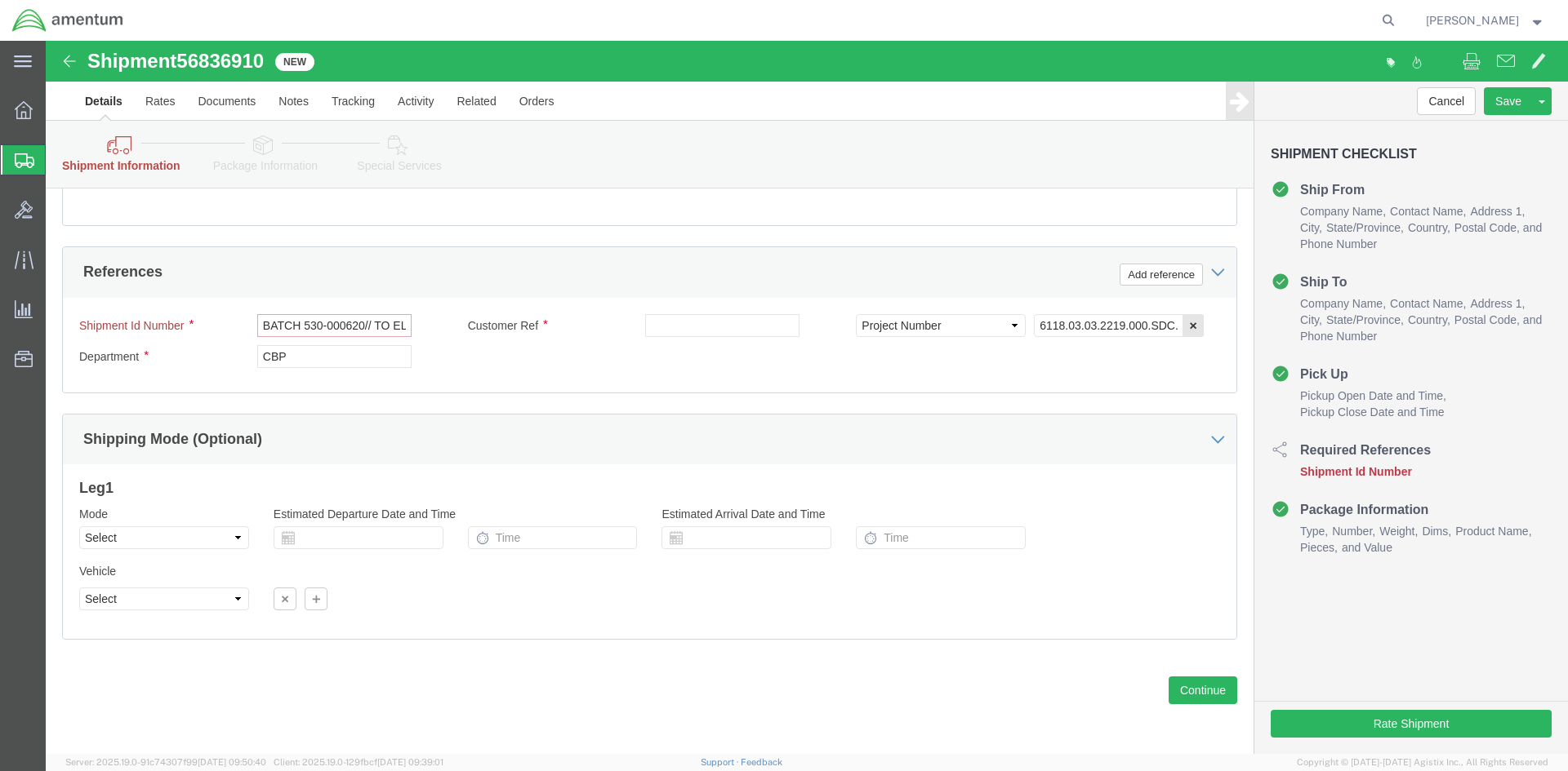
click input "BATCH 530-000620// TO ELP// MAG SEAL"
click input "text"
paste input "BATCH 530-000620// TO ELP// MAG SEAL"
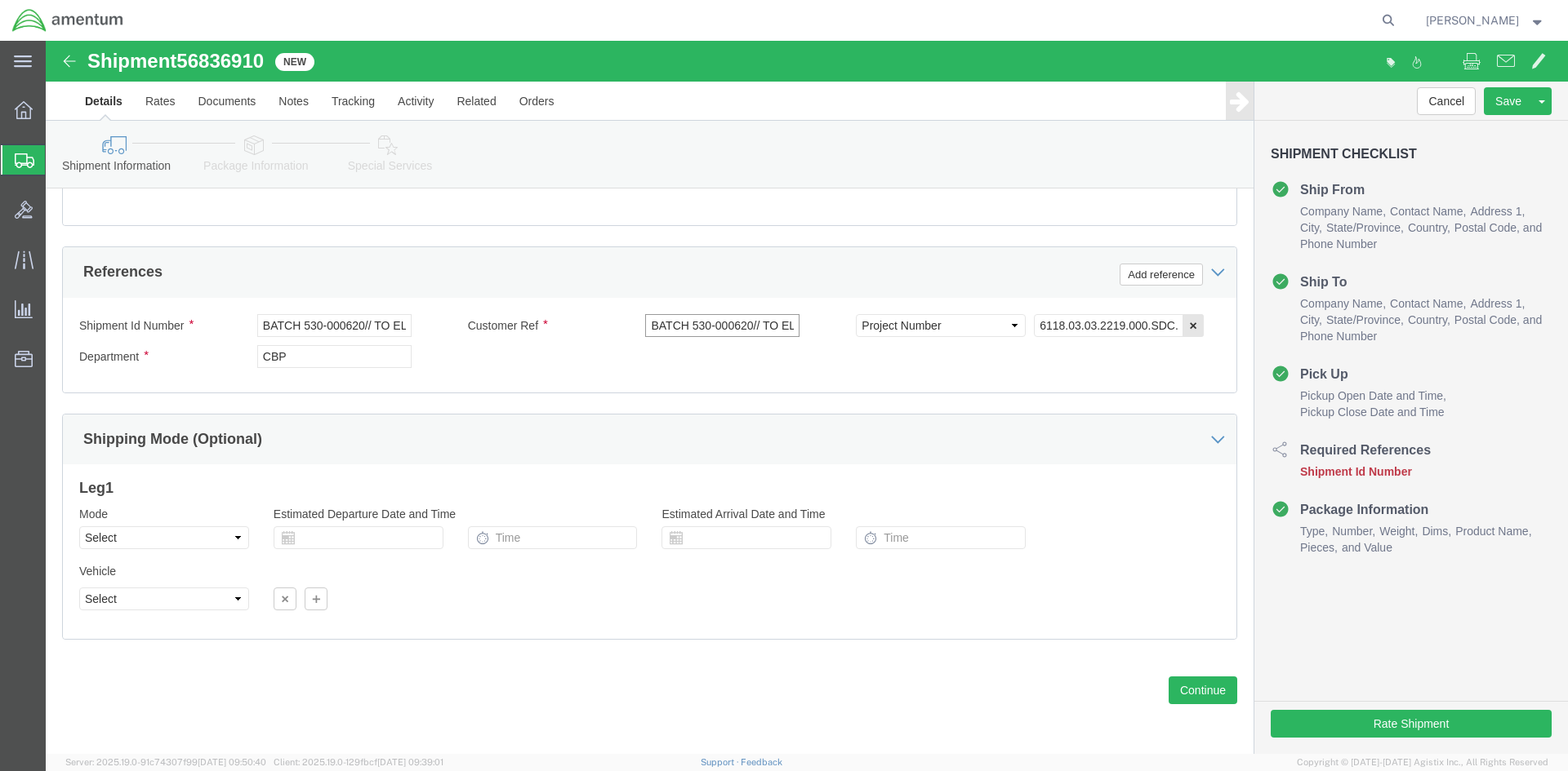
scroll to position [0, 81]
type input "BATCH 530-000620// TO ELP// MAG SEAL"
click button "Rate Shipment"
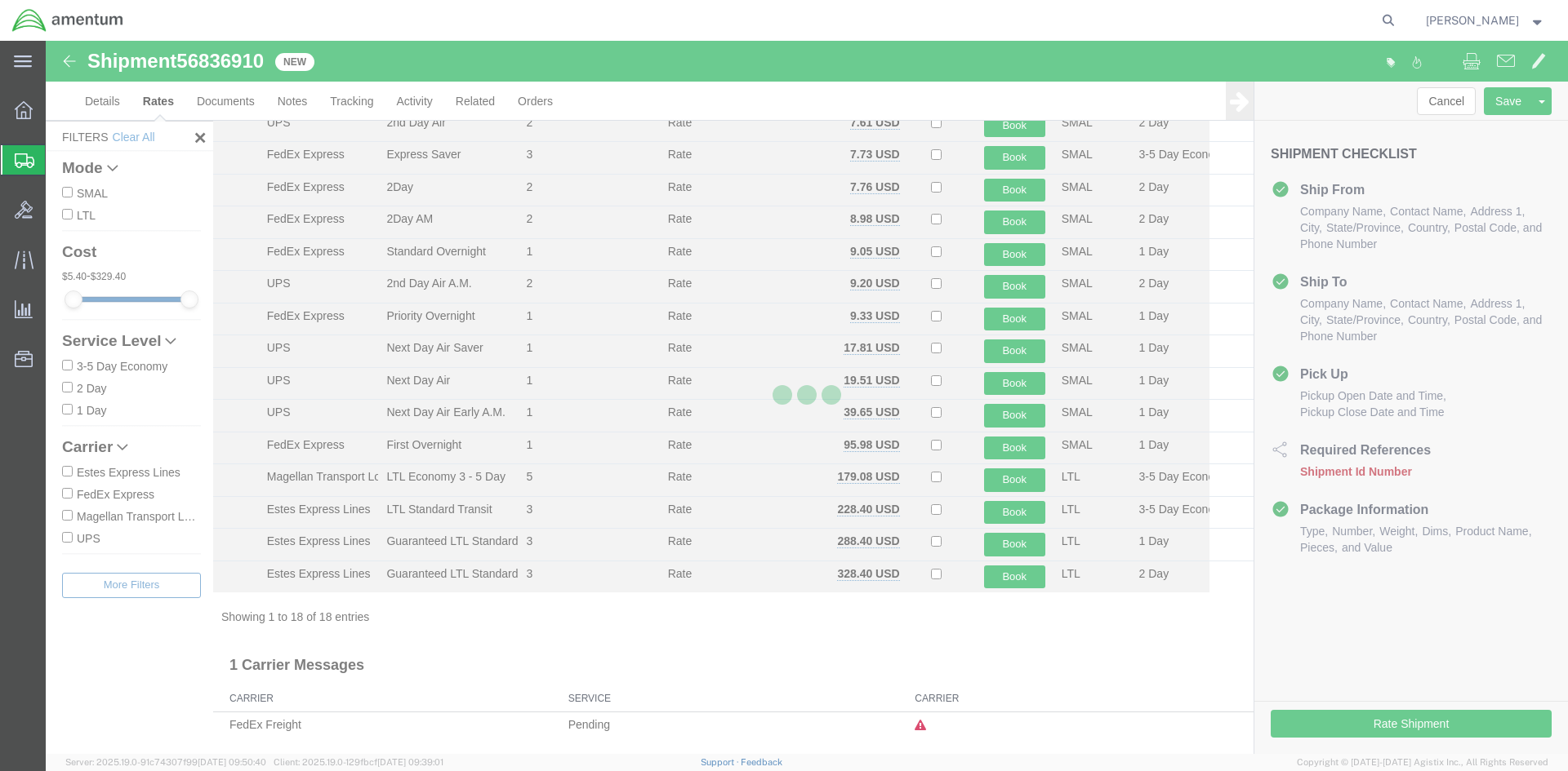
scroll to position [172, 0]
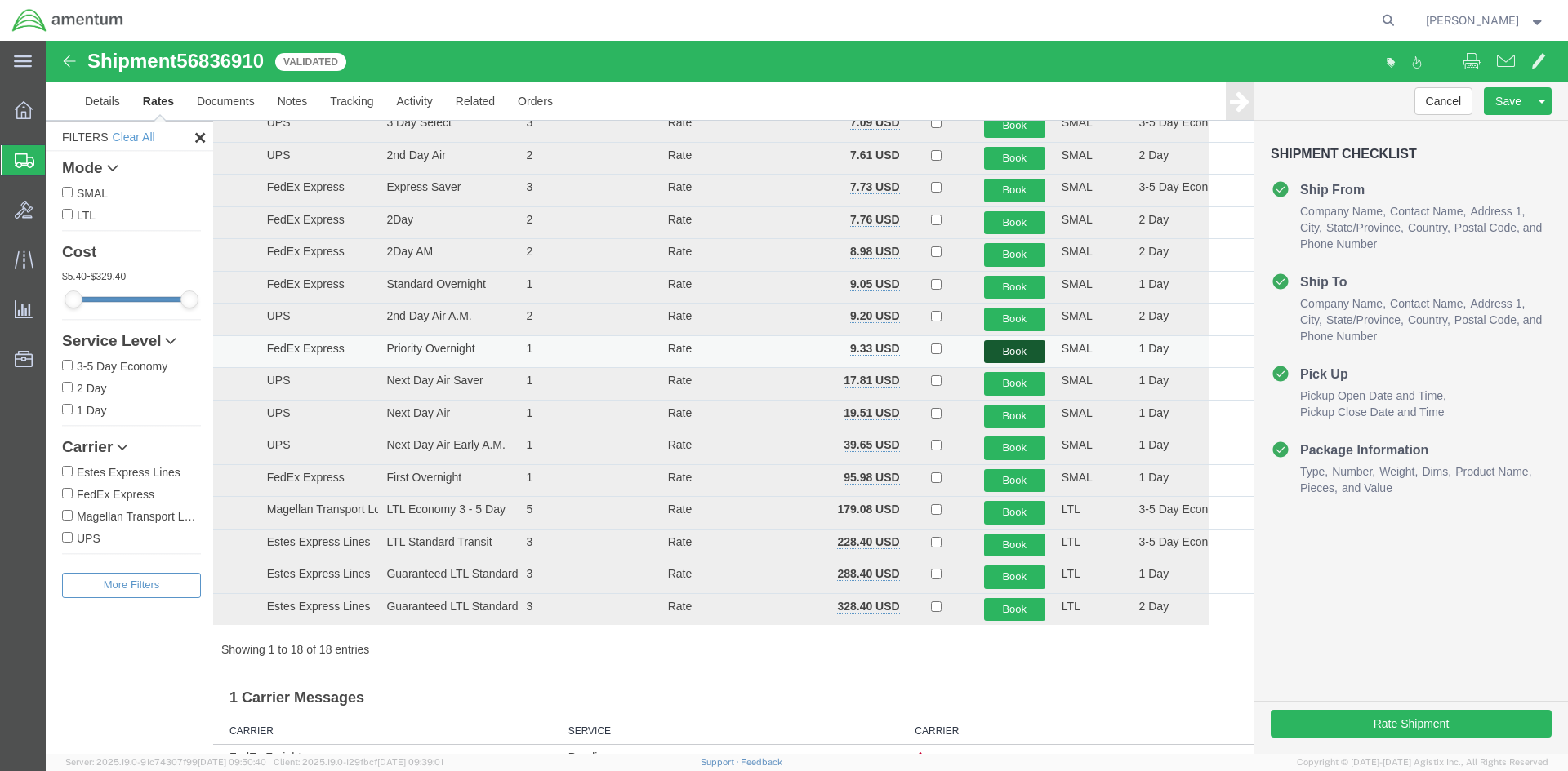
click at [1008, 345] on button "Book" at bounding box center [1014, 352] width 61 height 23
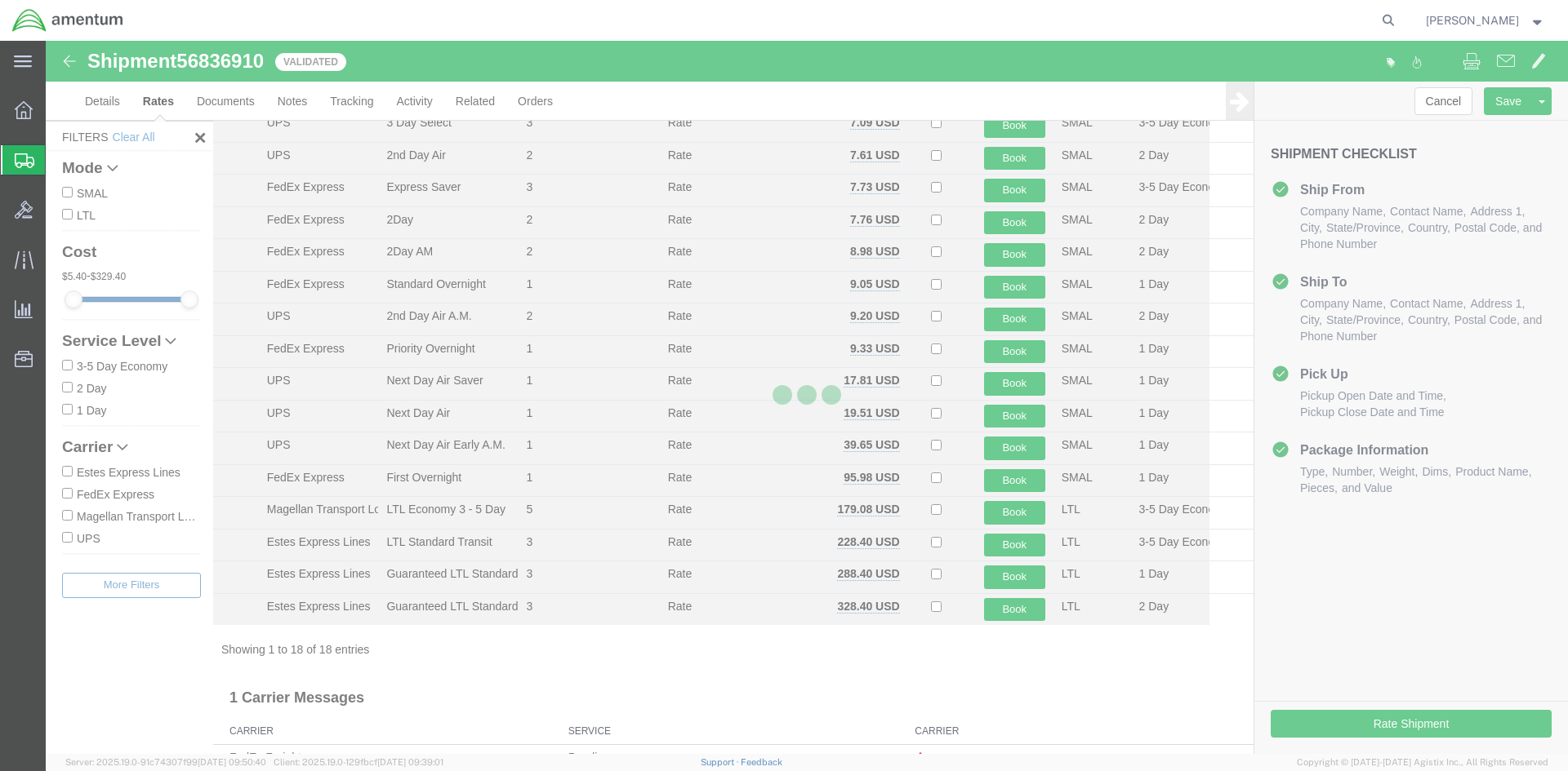
scroll to position [0, 0]
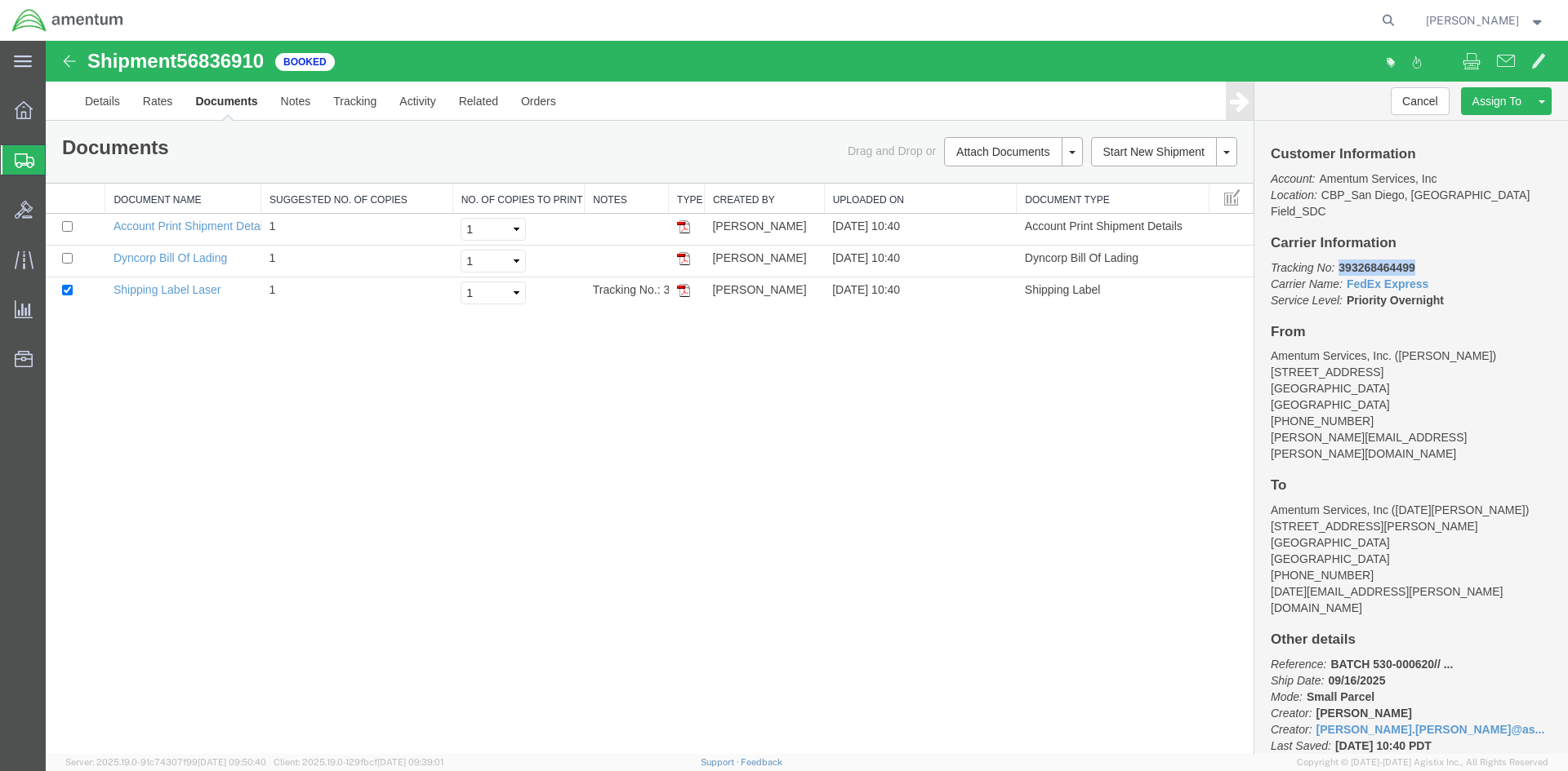
drag, startPoint x: 1428, startPoint y: 251, endPoint x: 1347, endPoint y: 251, distance: 81.0
click at [1342, 260] on p "Tracking No: 393268464499 Carrier Name: FedEx Express FedEx Express Service Lev…" at bounding box center [1411, 284] width 281 height 49
drag, startPoint x: 1349, startPoint y: 250, endPoint x: 1290, endPoint y: 260, distance: 59.8
click at [1290, 260] on p "Tracking No: 393268464499 Carrier Name: FedEx Express FedEx Express Service Lev…" at bounding box center [1411, 284] width 281 height 49
drag, startPoint x: 1421, startPoint y: 249, endPoint x: 1335, endPoint y: 249, distance: 86.0
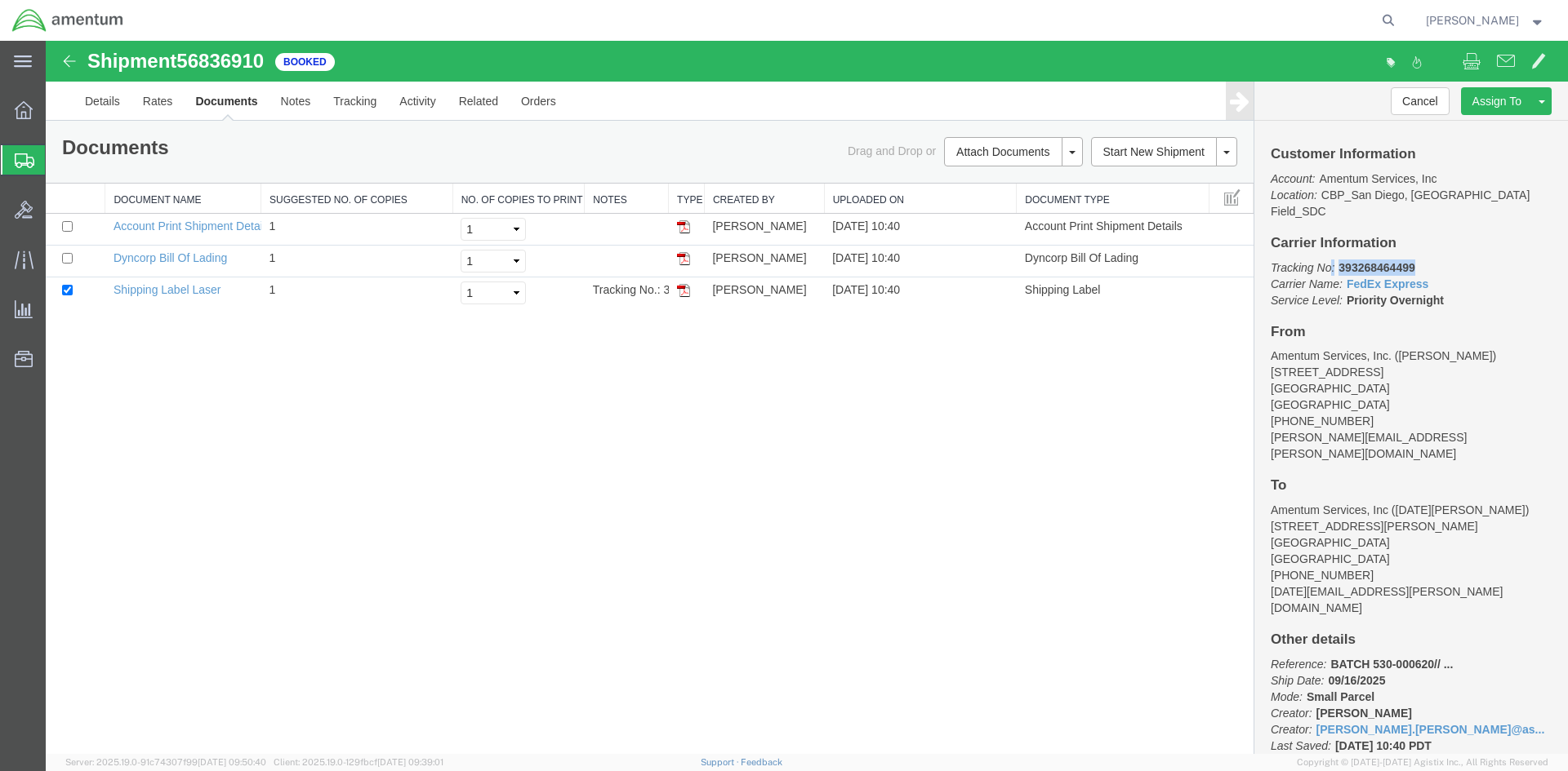
click at [1332, 260] on p "Tracking No: 393268464499 Carrier Name: FedEx Express FedEx Express Service Lev…" at bounding box center [1411, 284] width 281 height 49
click at [1358, 261] on b "393268464499" at bounding box center [1376, 268] width 76 height 13
click at [1431, 260] on p "Tracking No: 393268464499 Carrier Name: FedEx Express FedEx Express Service Lev…" at bounding box center [1411, 284] width 281 height 49
drag, startPoint x: 1417, startPoint y: 249, endPoint x: 1342, endPoint y: 249, distance: 75.0
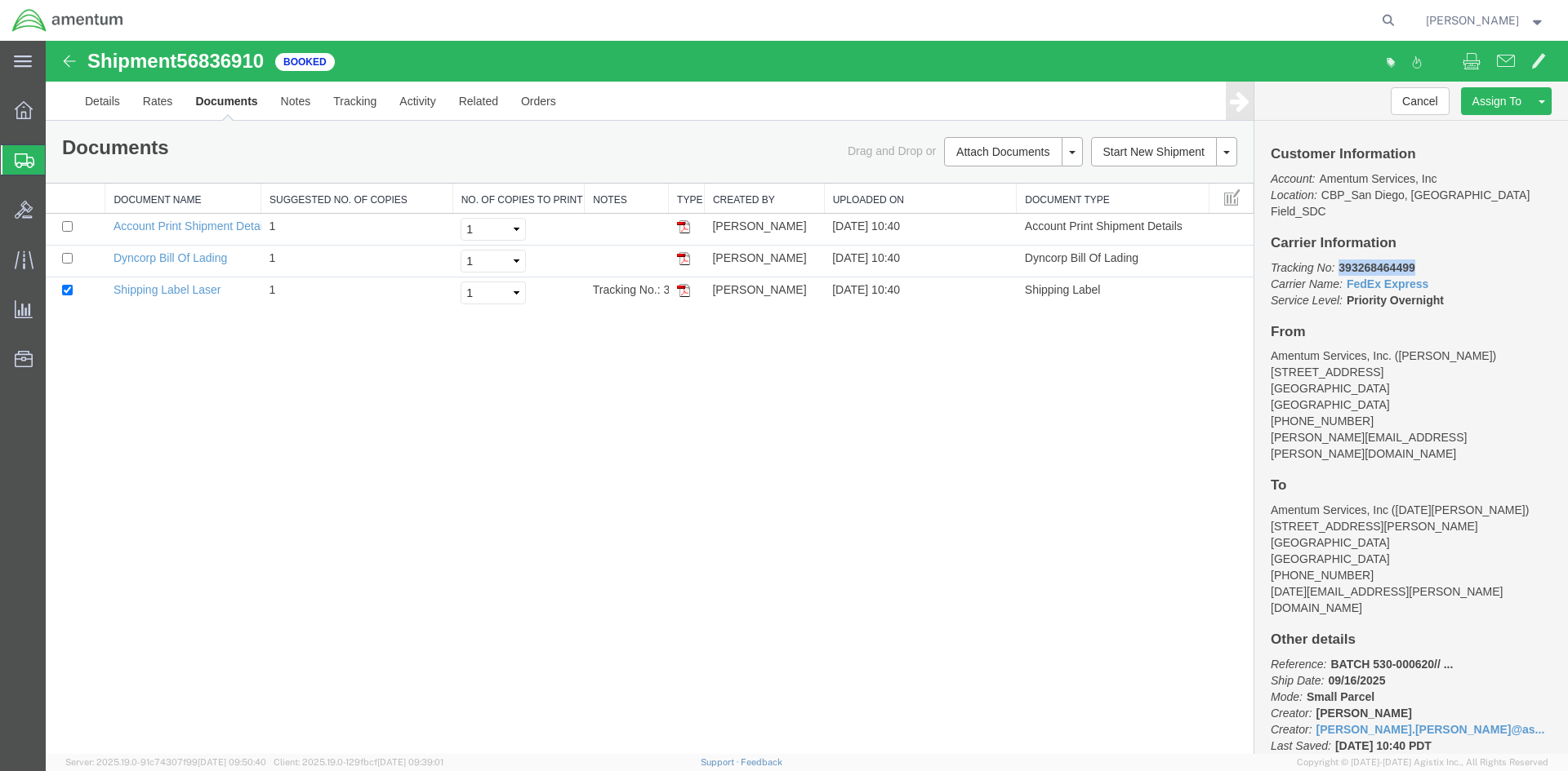
click at [1342, 260] on p "Tracking No: 393268464499 Carrier Name: FedEx Express FedEx Express Service Lev…" at bounding box center [1411, 284] width 281 height 49
copy b "393268464499"
click at [1400, 26] on icon at bounding box center [1388, 20] width 23 height 23
click at [1342, 13] on input "search" at bounding box center [1128, 20] width 497 height 39
paste input "56836910"
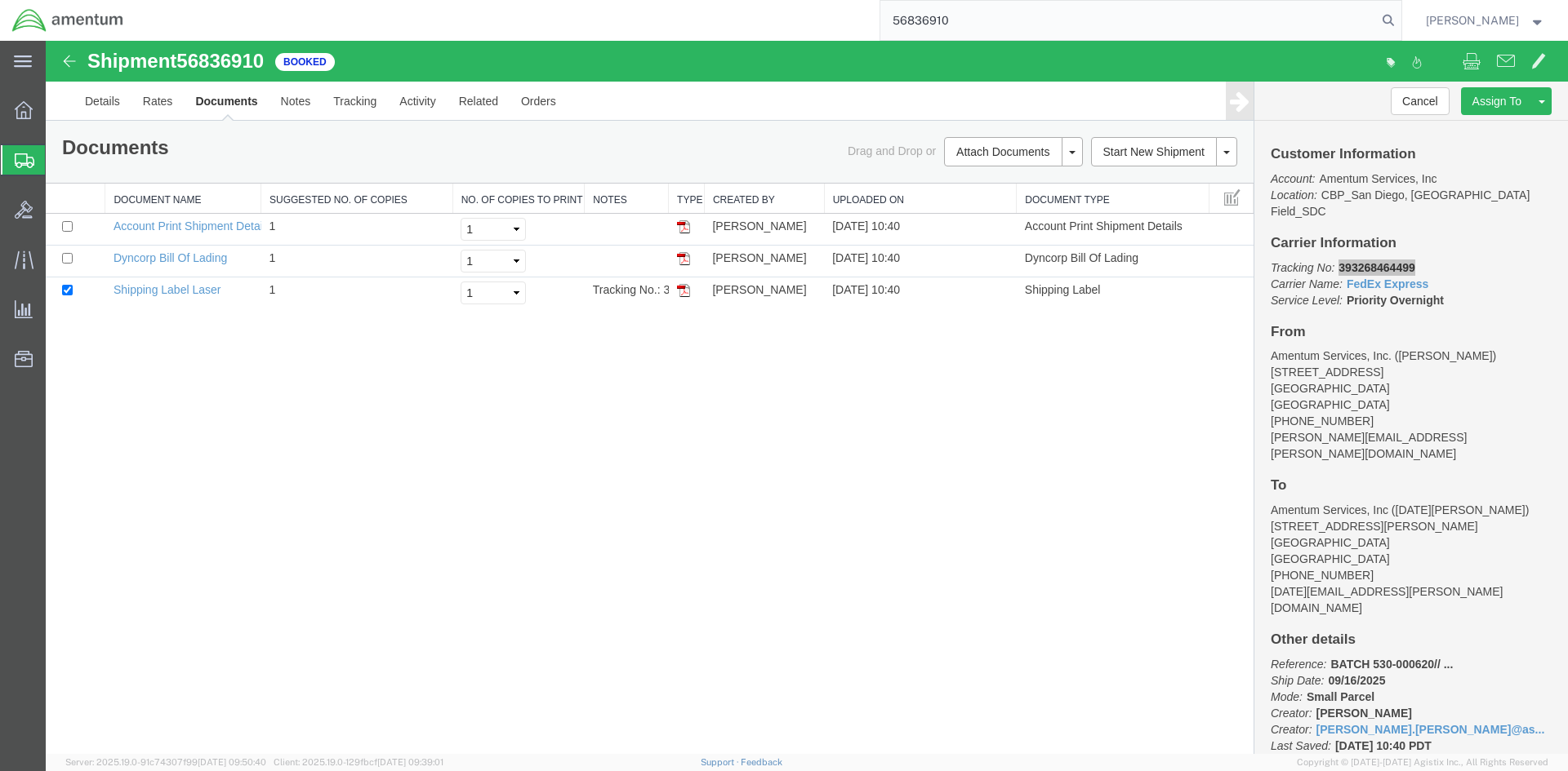
type input "56836910"
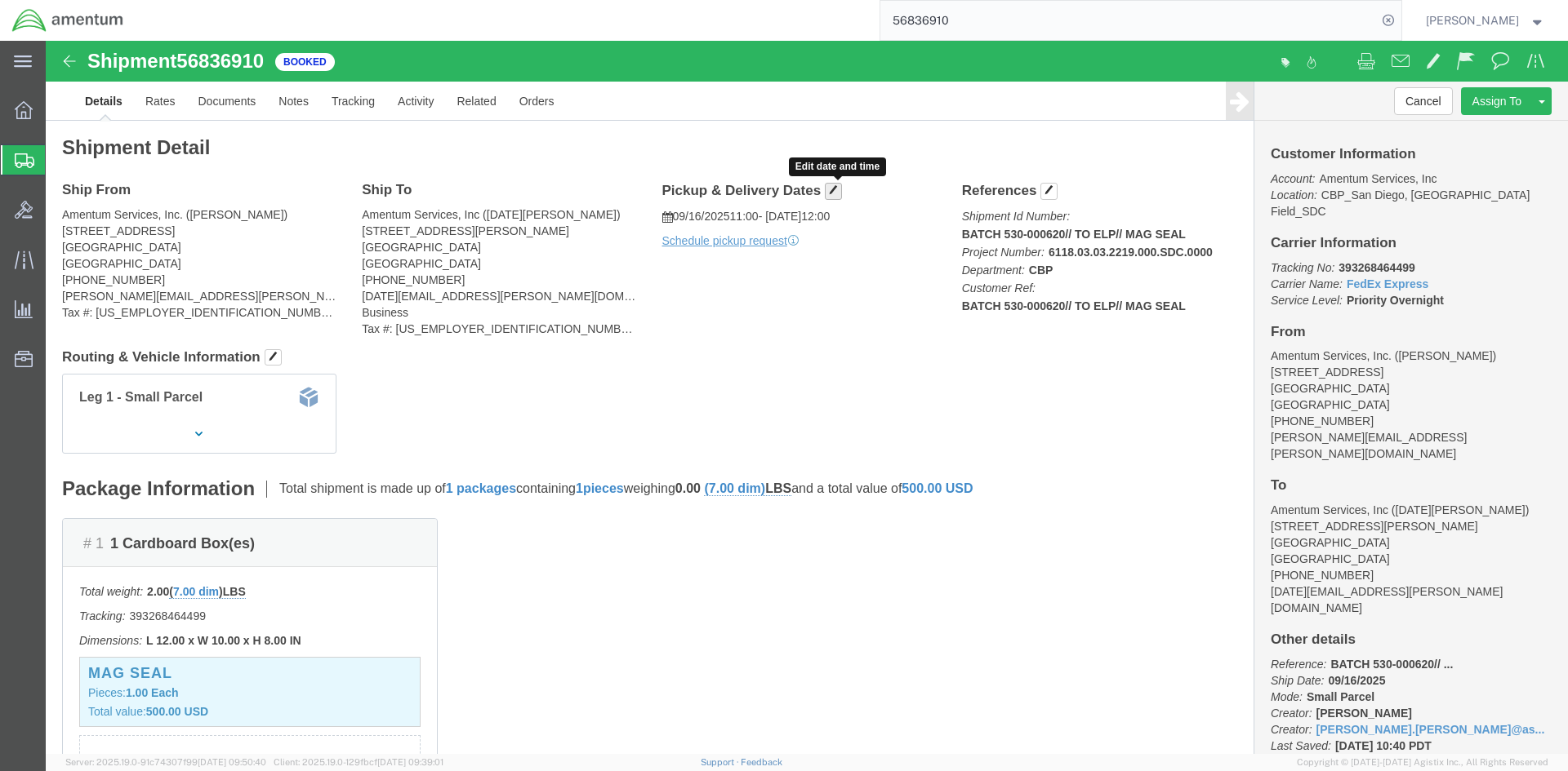
click span "button"
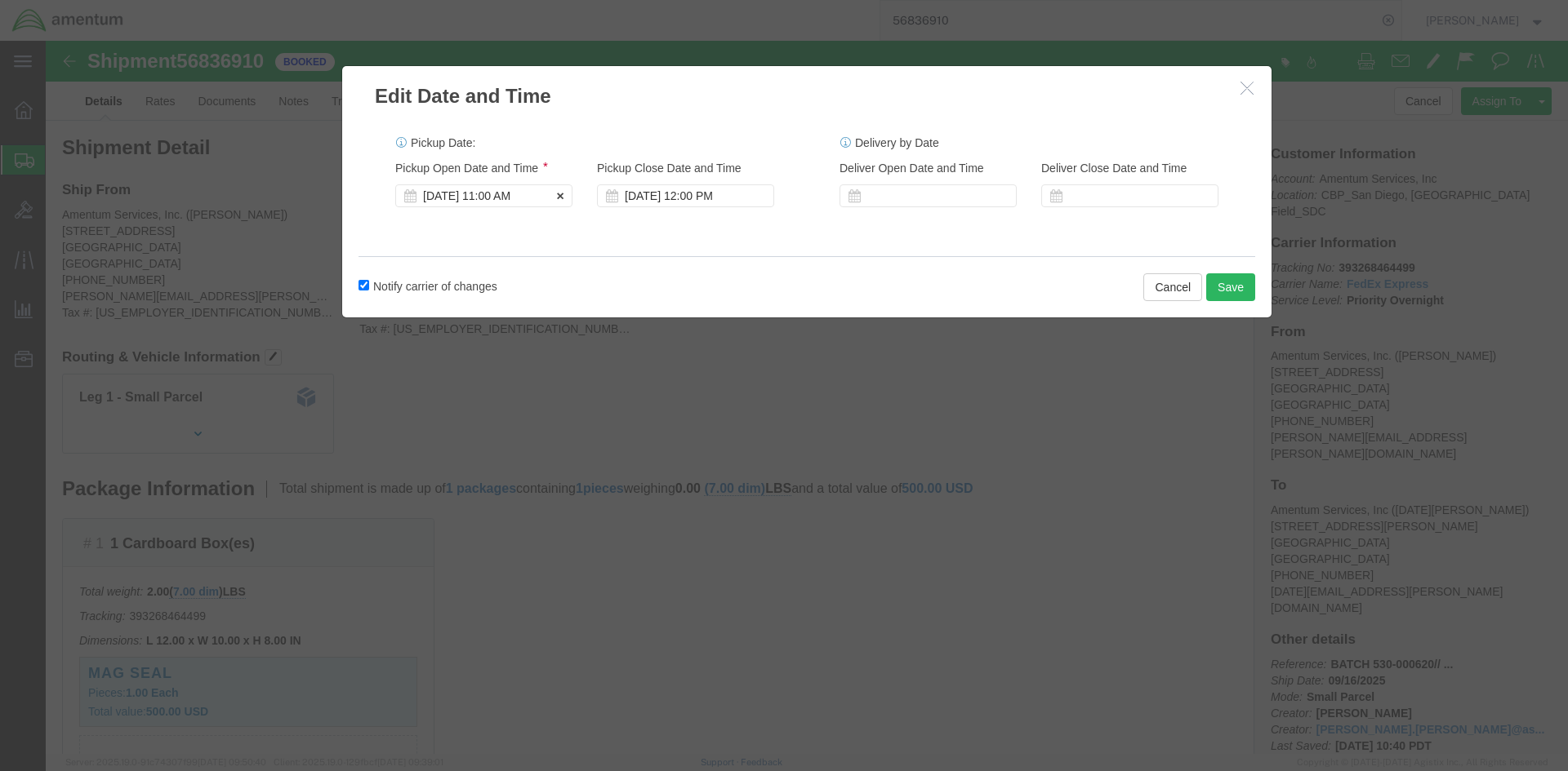
click div "[DATE] 11:00 AM"
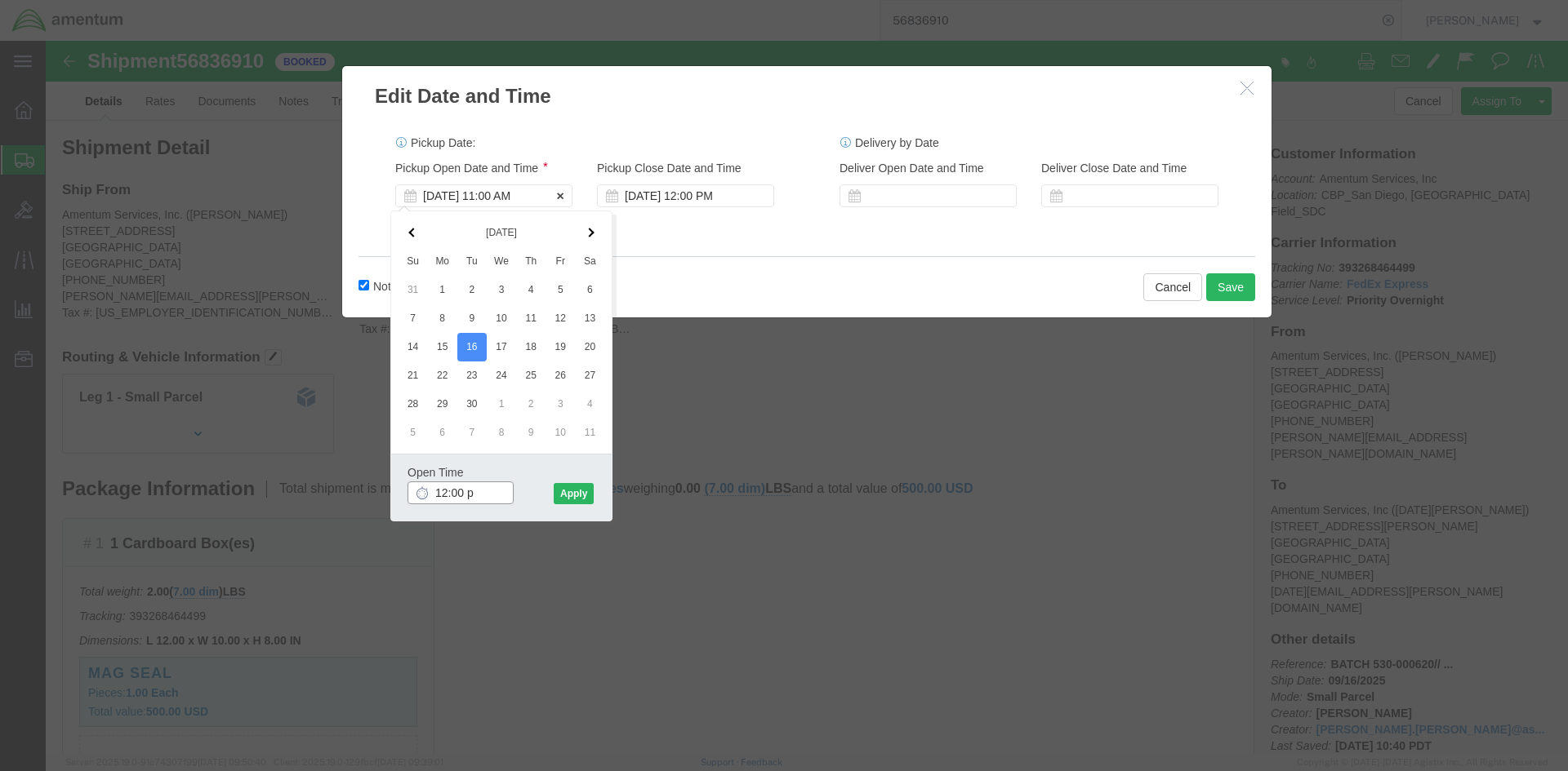
type input "12:00 pm"
click button "Apply"
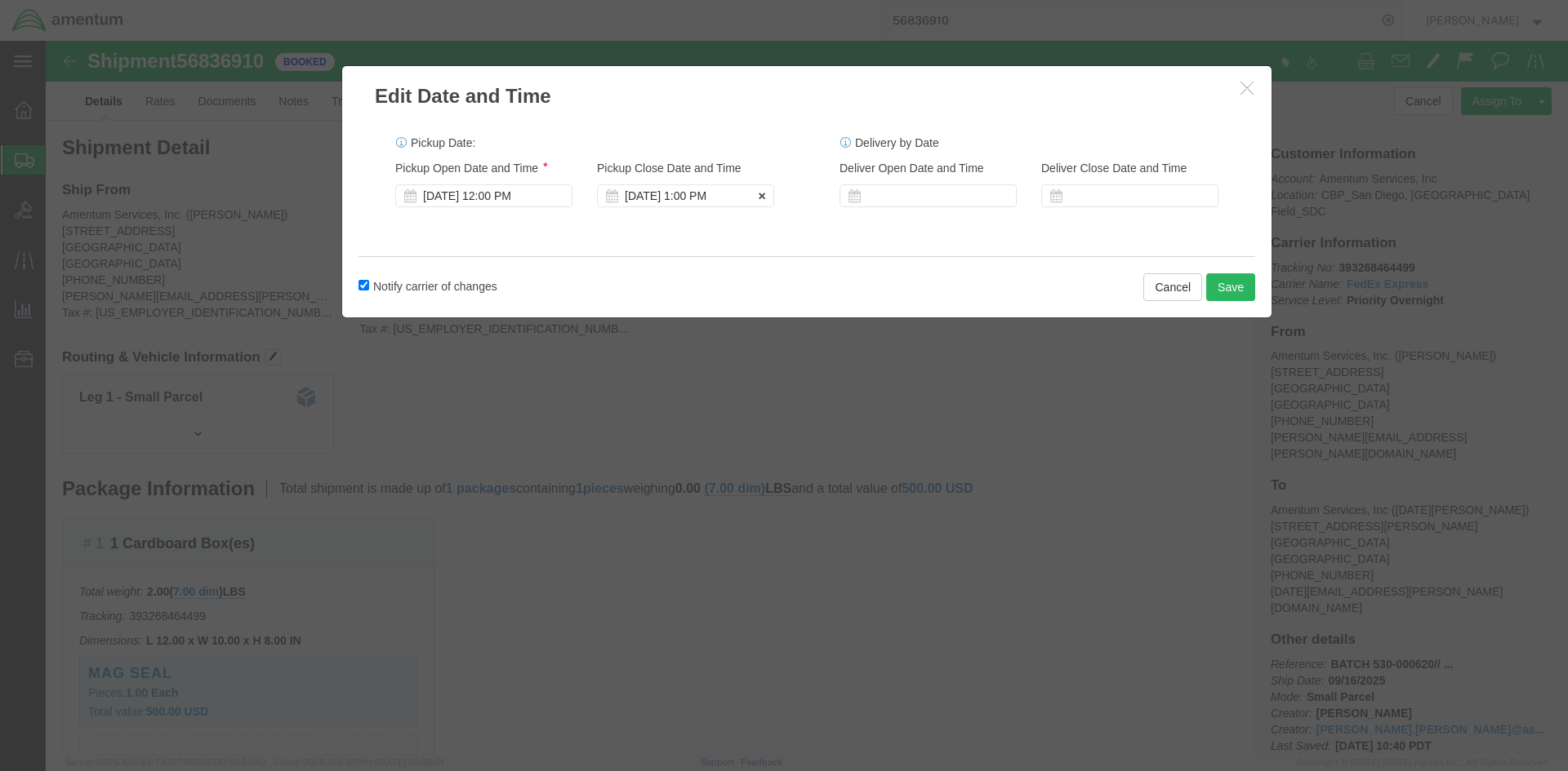
click div "[DATE] 1:00 PM"
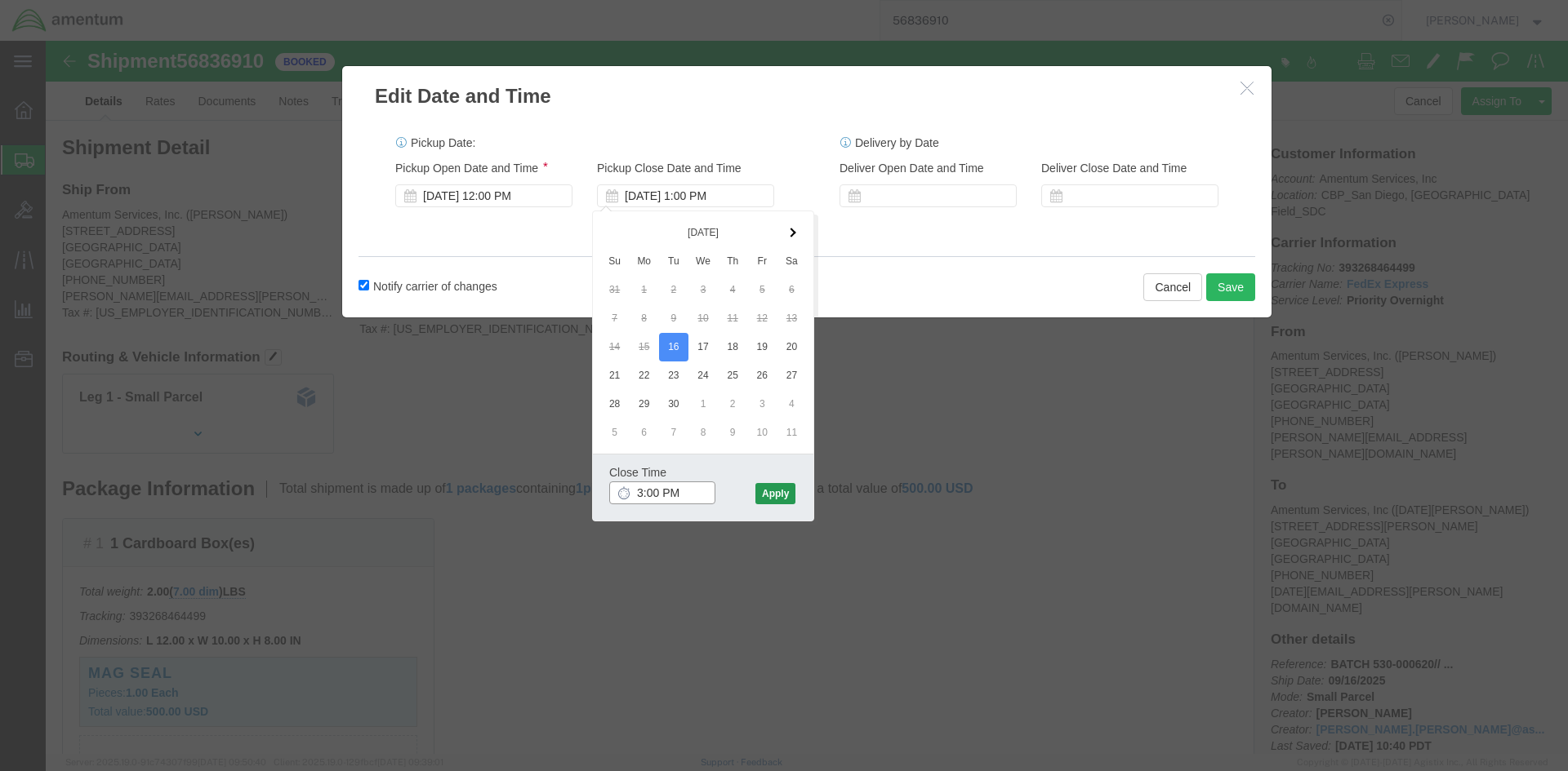
type input "3:00 PM"
click button "Apply"
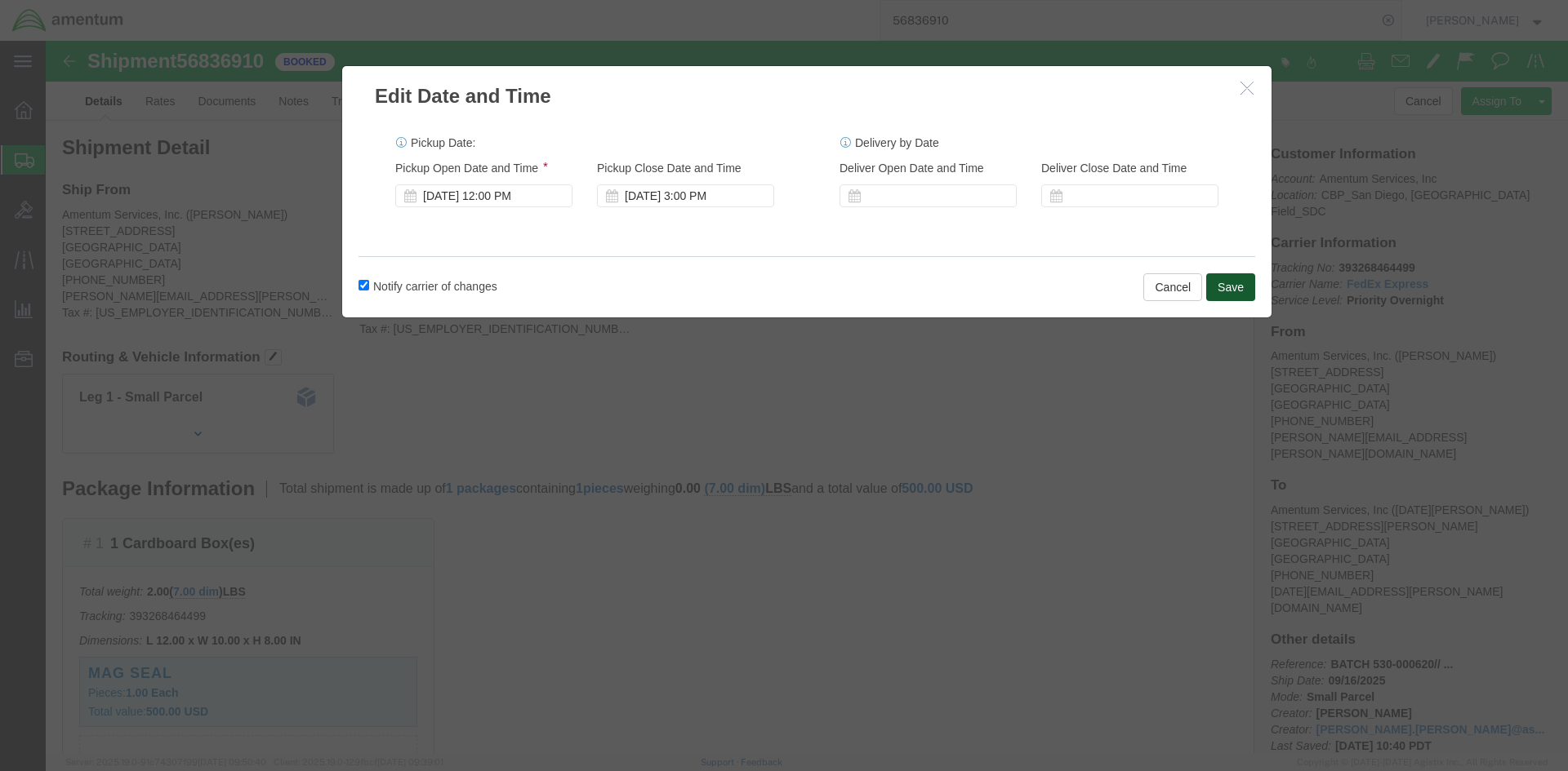
click button "Save"
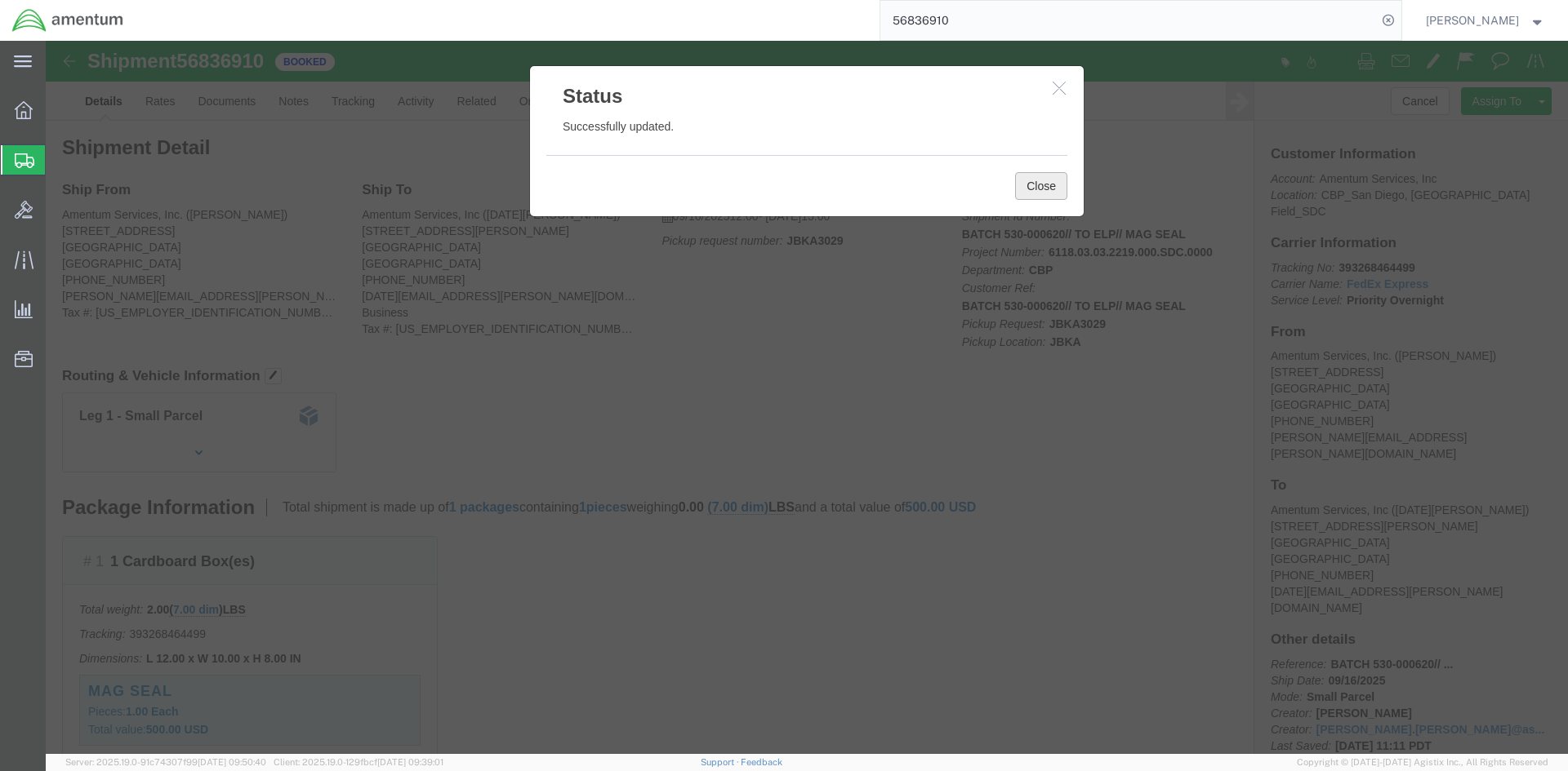
click button "Close"
